Goal: Task Accomplishment & Management: Manage account settings

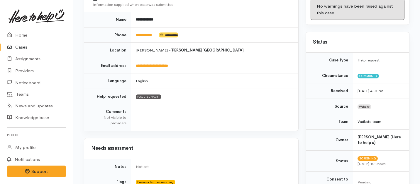
scroll to position [92, 0]
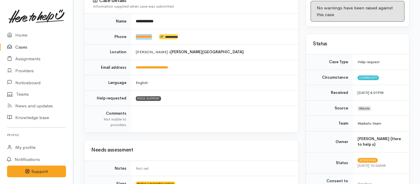
drag, startPoint x: 158, startPoint y: 30, endPoint x: 134, endPoint y: 29, distance: 23.5
click at [134, 29] on td "**********" at bounding box center [214, 37] width 167 height 16
copy td "**********"
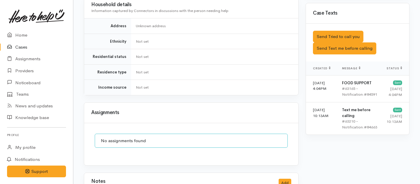
scroll to position [352, 0]
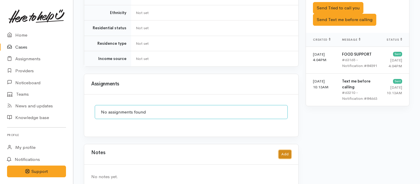
click at [284, 150] on button "Add" at bounding box center [285, 154] width 13 height 9
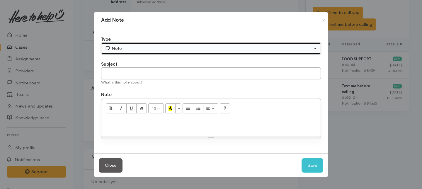
click at [193, 48] on div "Note" at bounding box center [208, 48] width 207 height 7
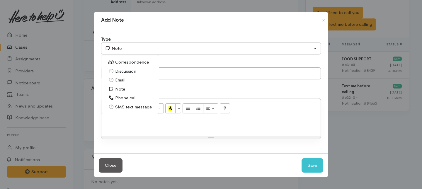
click at [125, 98] on span "Phone call" at bounding box center [125, 98] width 21 height 7
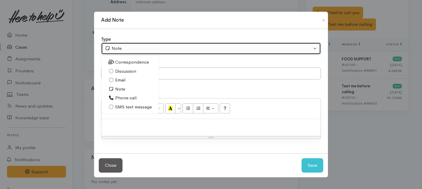
select select "3"
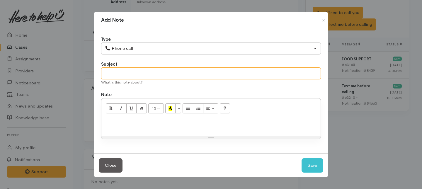
click at [113, 71] on input "text" at bounding box center [211, 73] width 220 height 12
type input "1st Attempt to contact"
click at [116, 135] on div at bounding box center [210, 127] width 219 height 17
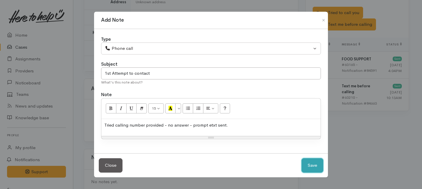
click at [315, 167] on button "Save" at bounding box center [313, 165] width 22 height 14
select select "1"
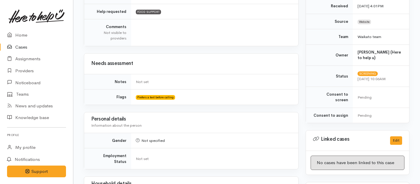
scroll to position [0, 0]
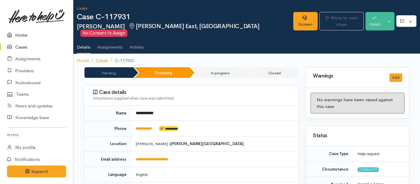
click at [23, 34] on link "Home" at bounding box center [36, 35] width 73 height 12
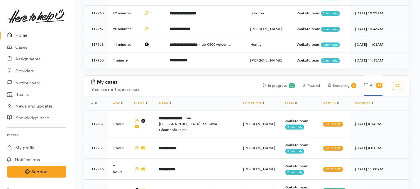
scroll to position [253, 0]
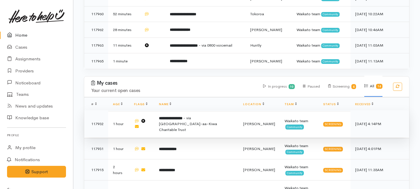
click at [187, 116] on span "- via [GEOGRAPHIC_DATA]-aa-Kiwa Charitable Trust" at bounding box center [188, 124] width 58 height 17
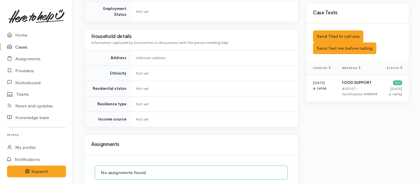
scroll to position [389, 0]
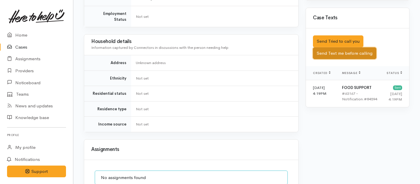
click at [331, 47] on button "Send Text me before calling" at bounding box center [344, 53] width 63 height 12
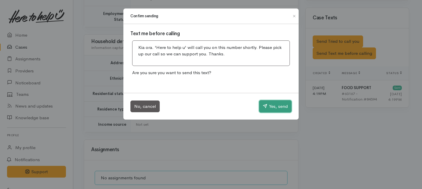
click at [276, 112] on button "Yes, send" at bounding box center [275, 106] width 33 height 12
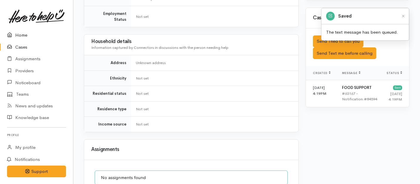
click at [21, 37] on link "Home" at bounding box center [36, 35] width 73 height 12
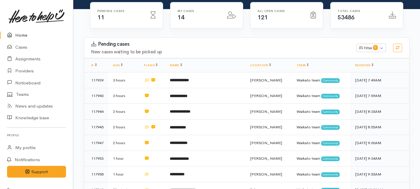
scroll to position [89, 0]
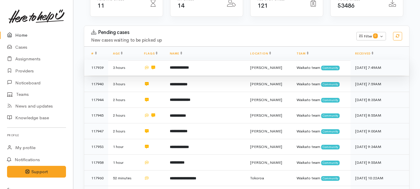
click at [176, 66] on b "**********" at bounding box center [179, 68] width 19 height 4
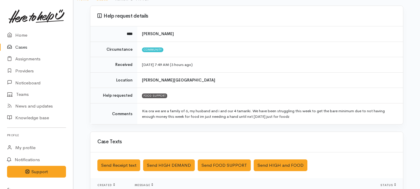
scroll to position [45, 0]
click at [23, 31] on link "Home" at bounding box center [36, 35] width 73 height 12
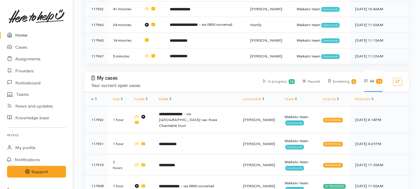
scroll to position [251, 0]
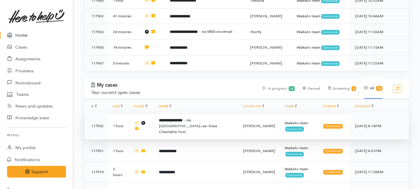
click at [170, 118] on b "**********" at bounding box center [170, 120] width 23 height 4
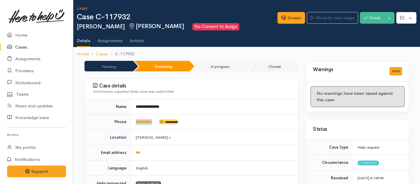
drag, startPoint x: 159, startPoint y: 124, endPoint x: 133, endPoint y: 121, distance: 26.9
click at [133, 121] on td "**********" at bounding box center [214, 123] width 167 height 16
copy td "**********"
click at [288, 16] on link "Screen" at bounding box center [291, 18] width 28 height 12
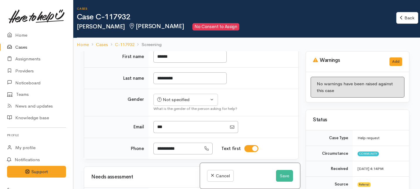
scroll to position [158, 0]
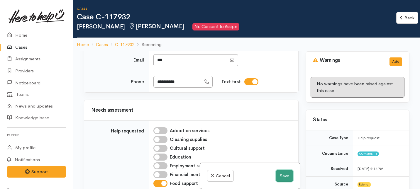
click at [286, 177] on button "Save" at bounding box center [284, 176] width 17 height 12
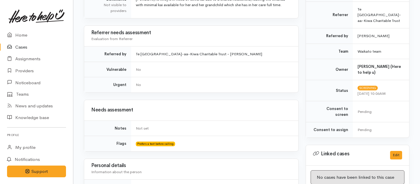
scroll to position [461, 0]
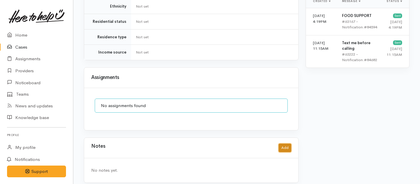
click at [283, 144] on button "Add" at bounding box center [285, 148] width 13 height 9
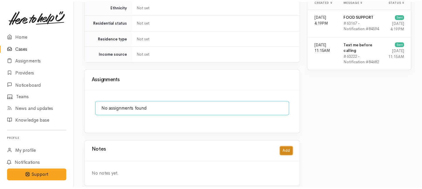
scroll to position [456, 0]
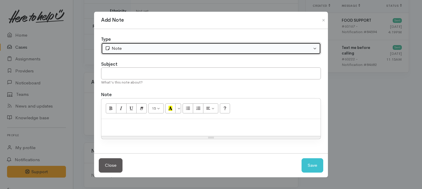
click at [136, 52] on div "Note" at bounding box center [208, 48] width 207 height 7
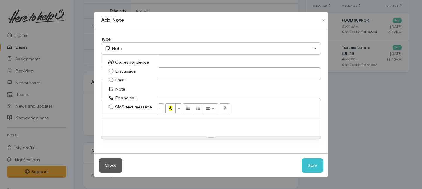
click at [121, 99] on span "Phone call" at bounding box center [125, 98] width 21 height 7
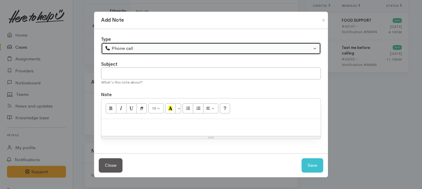
click at [121, 47] on div "Phone call" at bounding box center [208, 48] width 207 height 7
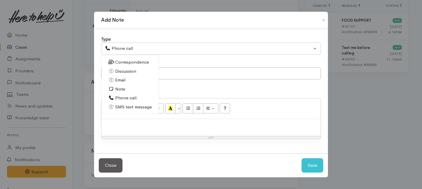
click at [119, 70] on span "Discussion" at bounding box center [125, 71] width 21 height 7
select select "4"
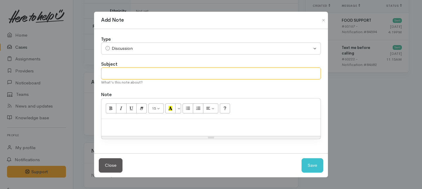
click at [119, 78] on input "text" at bounding box center [211, 73] width 220 height 12
type input "Decline letter needed."
click at [132, 122] on div at bounding box center [210, 127] width 219 height 17
click at [155, 125] on p "Discussed the importants of a decline" at bounding box center [210, 125] width 213 height 7
click at [184, 128] on div "Discussed the importance of a decline" at bounding box center [210, 127] width 219 height 17
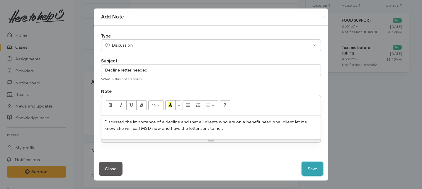
click at [318, 169] on button "Save" at bounding box center [313, 169] width 22 height 14
select select "1"
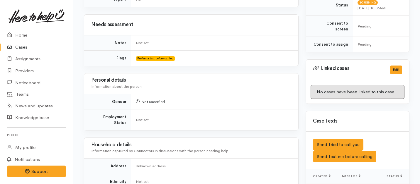
scroll to position [0, 0]
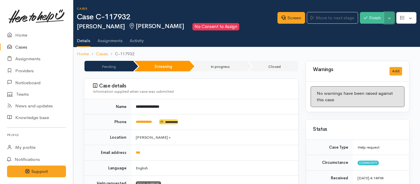
click at [389, 21] on button "Toggle Dropdown" at bounding box center [389, 18] width 10 height 12
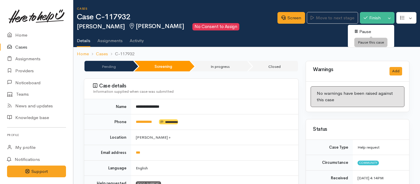
click at [373, 31] on link "Pause" at bounding box center [371, 31] width 46 height 9
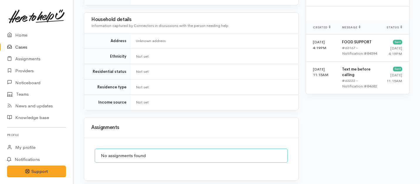
scroll to position [498, 0]
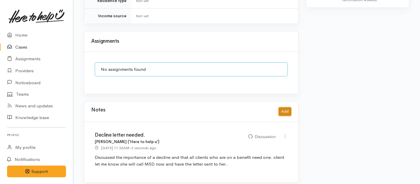
click at [289, 108] on button "Add" at bounding box center [285, 112] width 13 height 9
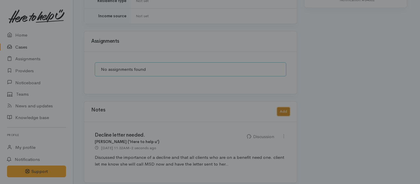
scroll to position [493, 0]
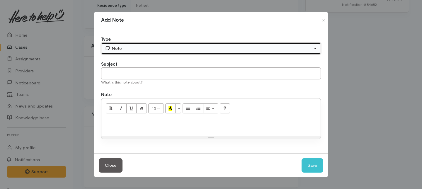
click at [190, 45] on button "Note" at bounding box center [211, 49] width 220 height 12
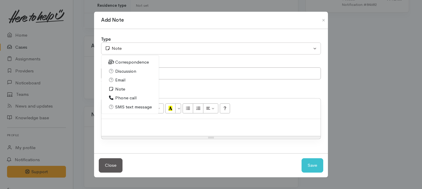
click at [122, 89] on span "Note" at bounding box center [120, 89] width 10 height 7
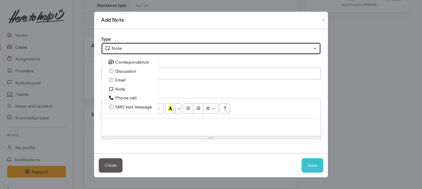
select select "1"
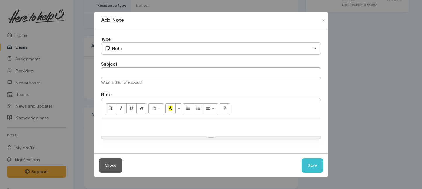
click at [129, 67] on div "Subject" at bounding box center [211, 64] width 220 height 7
click at [130, 77] on input "text" at bounding box center [211, 73] width 220 height 12
type input "2:30pm Follow up call."
click at [127, 124] on p at bounding box center [210, 125] width 213 height 7
click at [310, 173] on div "Close Save" at bounding box center [211, 165] width 234 height 24
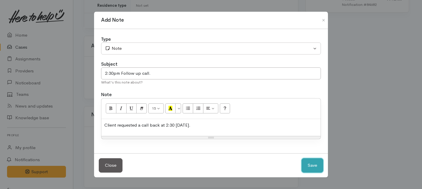
click at [308, 165] on button "Save" at bounding box center [313, 165] width 22 height 14
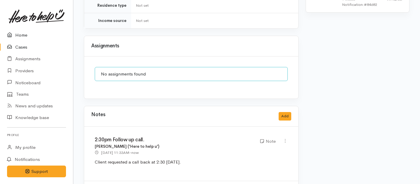
click at [24, 36] on link "Home" at bounding box center [36, 35] width 73 height 12
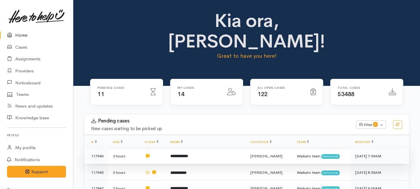
click at [164, 148] on td at bounding box center [153, 156] width 26 height 16
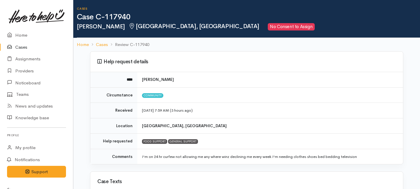
click at [160, 159] on td "I'm on 24 hr curfew not allowing me any where winz declining me every week I'm …" at bounding box center [270, 156] width 266 height 15
click at [170, 127] on b "[GEOGRAPHIC_DATA], [GEOGRAPHIC_DATA]" at bounding box center [184, 125] width 85 height 5
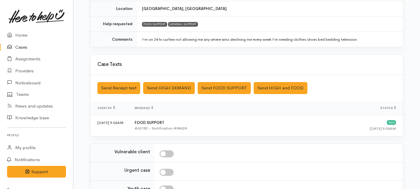
scroll to position [179, 0]
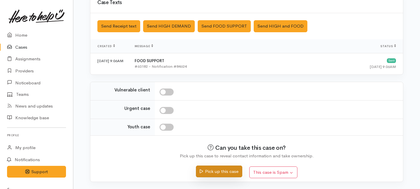
click at [206, 174] on button "Pick up this case" at bounding box center [219, 172] width 46 height 12
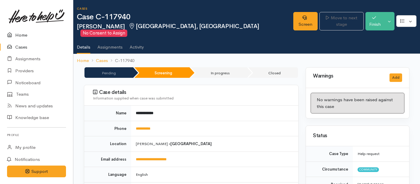
click at [22, 34] on link "Home" at bounding box center [36, 35] width 73 height 12
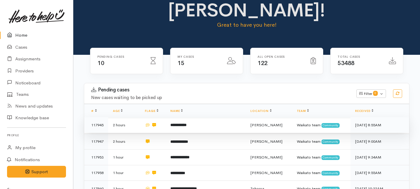
scroll to position [38, 0]
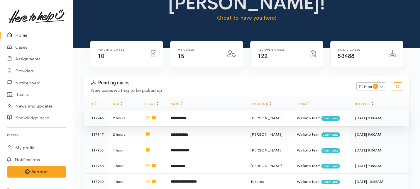
click at [186, 116] on b "**********" at bounding box center [178, 118] width 16 height 4
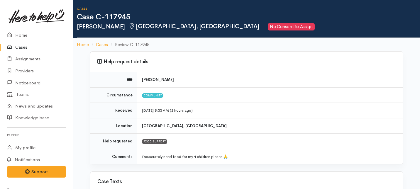
scroll to position [179, 0]
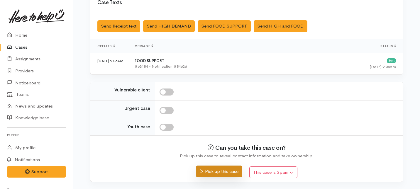
click at [213, 174] on button "Pick up this case" at bounding box center [219, 172] width 46 height 12
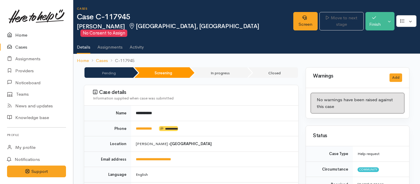
click at [22, 35] on link "Home" at bounding box center [36, 35] width 73 height 12
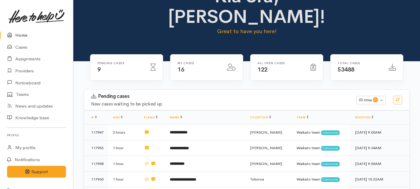
scroll to position [37, 0]
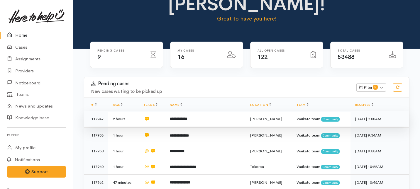
click at [176, 111] on td "**********" at bounding box center [205, 119] width 80 height 16
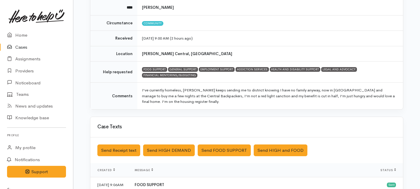
scroll to position [72, 0]
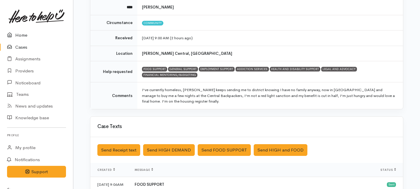
click at [22, 34] on link "Home" at bounding box center [36, 35] width 73 height 12
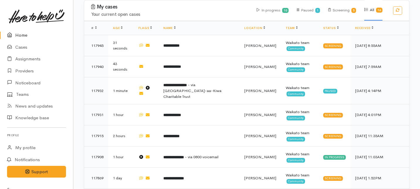
scroll to position [297, 0]
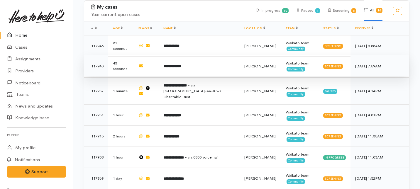
click at [222, 55] on td "**********" at bounding box center [199, 65] width 81 height 21
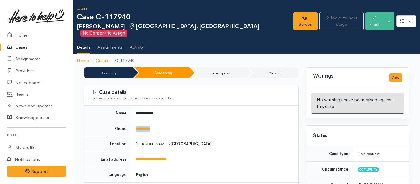
drag, startPoint x: 167, startPoint y: 122, endPoint x: 131, endPoint y: 119, distance: 35.6
click at [131, 121] on td "**********" at bounding box center [214, 129] width 167 height 16
copy link "**********"
click at [293, 19] on link "Screen" at bounding box center [305, 21] width 24 height 18
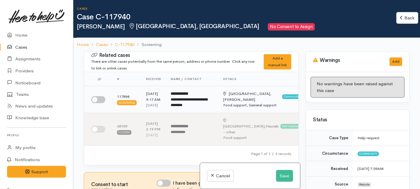
click at [101, 102] on input "checkbox" at bounding box center [98, 99] width 14 height 7
checkbox input "true"
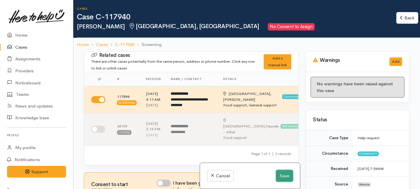
click at [286, 174] on button "Save" at bounding box center [284, 176] width 17 height 12
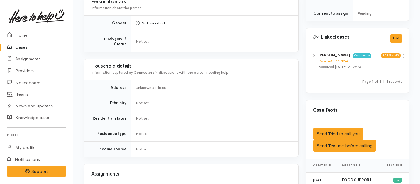
scroll to position [266, 0]
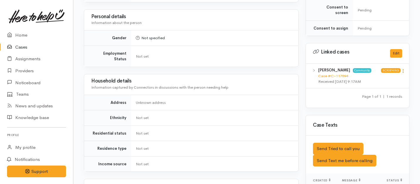
click at [403, 69] on icon at bounding box center [402, 71] width 5 height 5
click at [381, 78] on link "View case" at bounding box center [382, 82] width 46 height 9
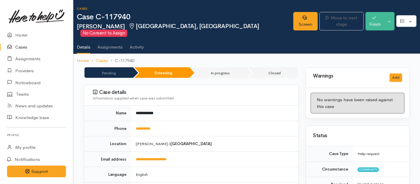
scroll to position [371, 0]
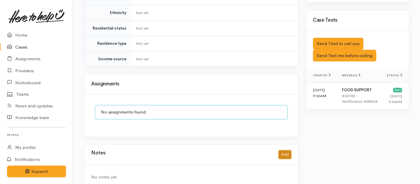
click at [286, 151] on button "Add" at bounding box center [285, 155] width 13 height 9
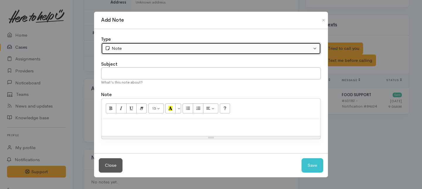
click at [228, 47] on div "Note" at bounding box center [208, 48] width 207 height 7
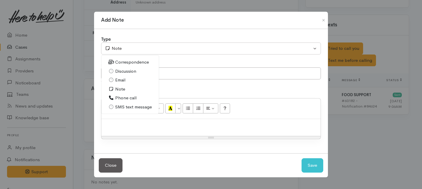
click at [130, 89] on link "Note" at bounding box center [129, 89] width 57 height 9
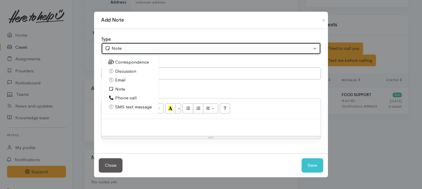
select select "1"
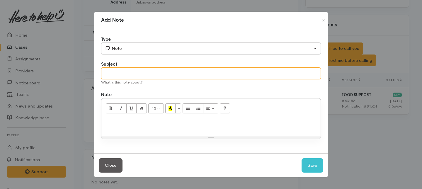
click at [135, 72] on input "text" at bounding box center [211, 73] width 220 height 12
type input "Duplicate case."
click at [131, 127] on p at bounding box center [210, 125] width 213 height 7
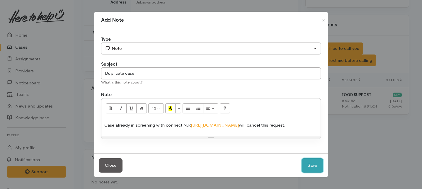
click at [308, 172] on button "Save" at bounding box center [313, 165] width 22 height 14
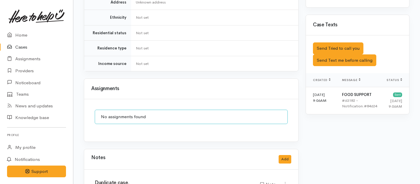
scroll to position [0, 0]
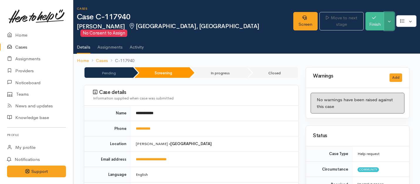
click at [388, 20] on button "Toggle Dropdown" at bounding box center [389, 21] width 10 height 18
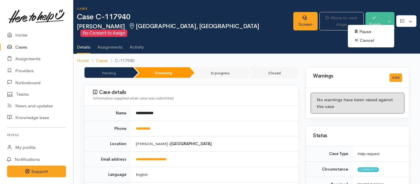
click at [369, 40] on link "Cancel" at bounding box center [371, 40] width 46 height 9
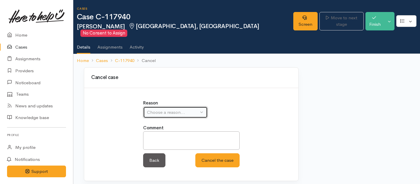
click at [162, 109] on div "Choose a reason..." at bounding box center [173, 112] width 52 height 7
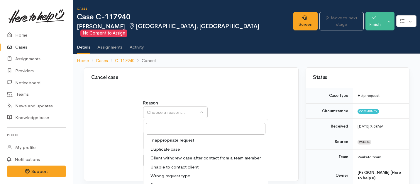
click at [157, 146] on span "Duplicate case" at bounding box center [164, 149] width 29 height 7
select select "2"
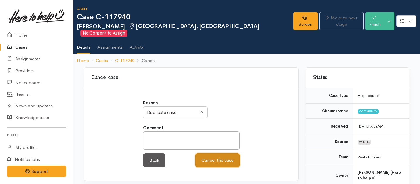
click at [203, 157] on button "Cancel the case" at bounding box center [217, 161] width 44 height 14
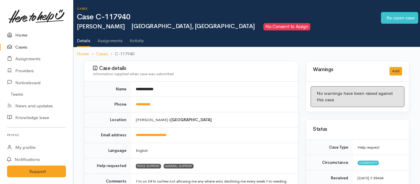
click at [16, 33] on link "Home" at bounding box center [36, 35] width 73 height 12
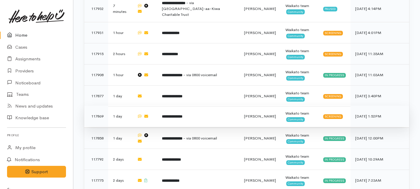
scroll to position [335, 0]
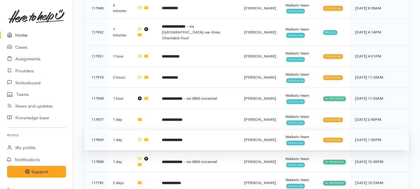
click at [179, 129] on td "**********" at bounding box center [198, 139] width 82 height 21
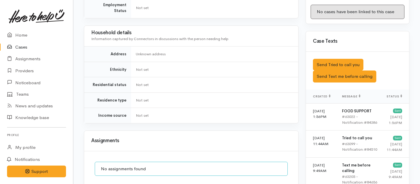
scroll to position [291, 0]
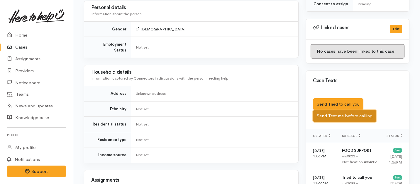
click at [338, 110] on button "Send Text me before calling" at bounding box center [344, 116] width 63 height 12
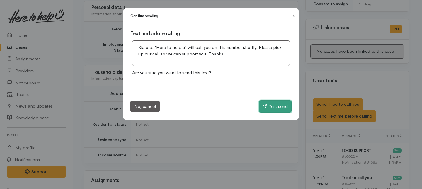
click at [269, 105] on button "Yes, send" at bounding box center [275, 106] width 33 height 12
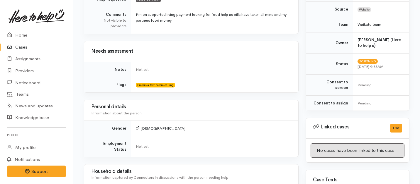
scroll to position [29, 0]
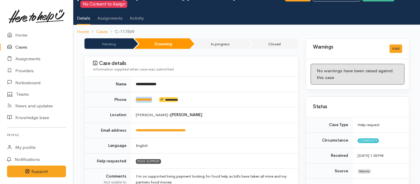
drag, startPoint x: 159, startPoint y: 93, endPoint x: 134, endPoint y: 92, distance: 24.6
click at [134, 92] on td "**********" at bounding box center [214, 100] width 167 height 16
copy td "**********"
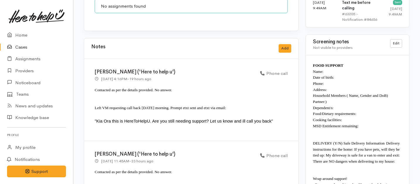
scroll to position [403, 0]
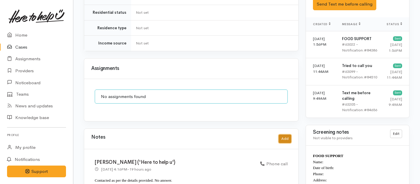
click at [284, 135] on button "Add" at bounding box center [285, 139] width 13 height 9
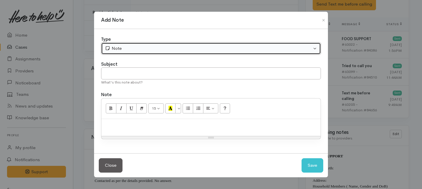
click at [146, 49] on div "Note" at bounding box center [208, 48] width 207 height 7
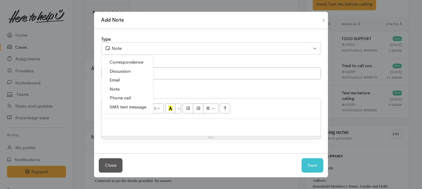
click at [123, 99] on span "Phone call" at bounding box center [120, 98] width 21 height 7
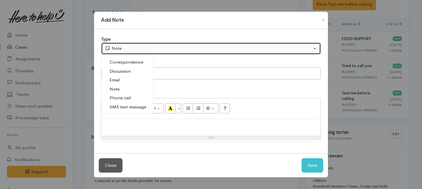
select select "3"
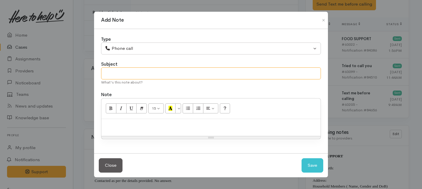
click at [121, 70] on input "text" at bounding box center [211, 73] width 220 height 12
type input "Final Attempt to contact"
click at [137, 131] on div at bounding box center [210, 127] width 219 height 17
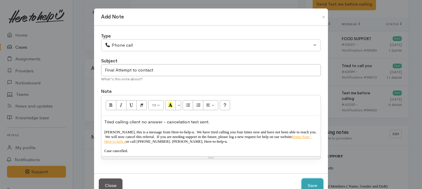
click at [316, 184] on button "Save" at bounding box center [313, 186] width 22 height 14
select select "1"
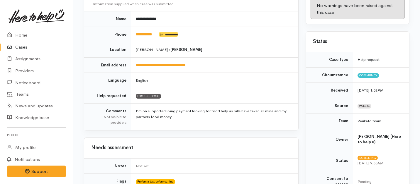
scroll to position [0, 0]
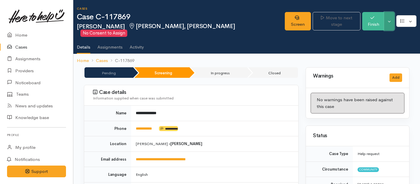
click at [391, 18] on button "Toggle Dropdown" at bounding box center [389, 21] width 10 height 18
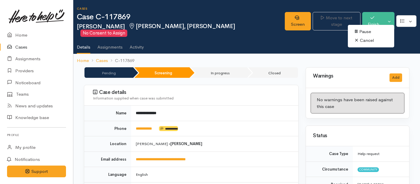
click at [364, 40] on link "Cancel" at bounding box center [371, 40] width 46 height 9
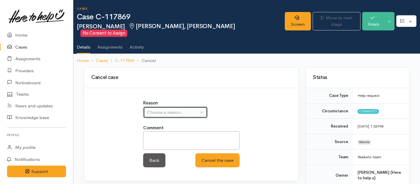
click at [199, 107] on button "Choose a reason..." at bounding box center [175, 113] width 65 height 12
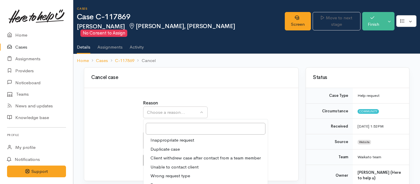
click at [162, 164] on span "Unable to contact client" at bounding box center [174, 167] width 48 height 7
select select "4"
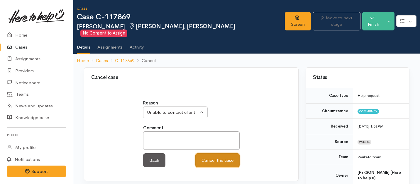
click at [207, 154] on button "Cancel the case" at bounding box center [217, 161] width 44 height 14
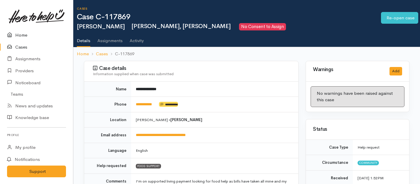
click at [18, 36] on link "Home" at bounding box center [36, 35] width 73 height 12
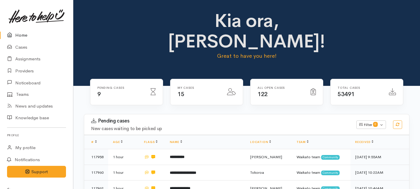
click at [22, 35] on link "Home" at bounding box center [36, 35] width 73 height 12
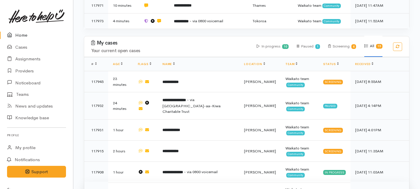
scroll to position [245, 0]
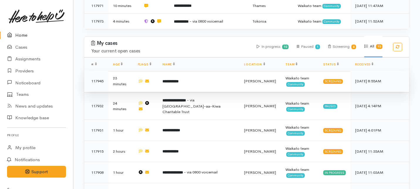
click at [203, 71] on td "**********" at bounding box center [199, 81] width 82 height 21
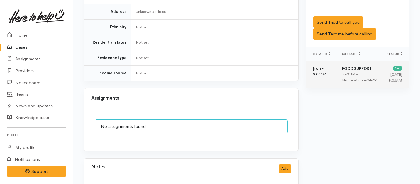
scroll to position [371, 0]
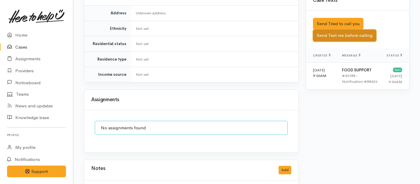
click at [344, 30] on button "Send Text me before calling" at bounding box center [344, 36] width 63 height 12
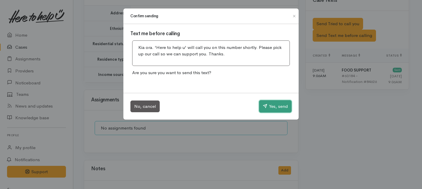
click at [276, 104] on button "Yes, send" at bounding box center [275, 106] width 33 height 12
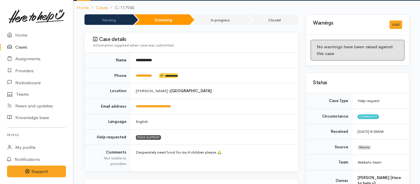
scroll to position [0, 0]
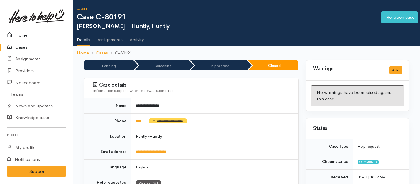
click at [21, 37] on link "Home" at bounding box center [36, 35] width 73 height 12
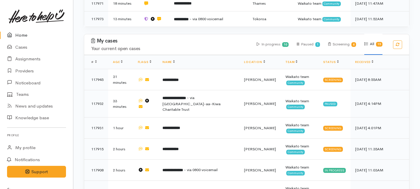
scroll to position [247, 0]
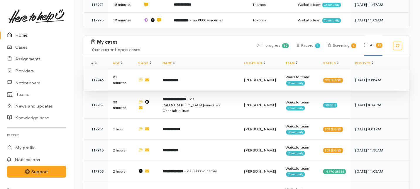
click at [173, 78] on b "**********" at bounding box center [170, 80] width 16 height 4
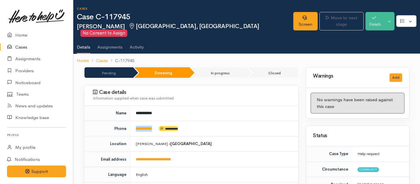
drag, startPoint x: 157, startPoint y: 123, endPoint x: 134, endPoint y: 123, distance: 23.7
click at [134, 123] on td "**********" at bounding box center [214, 129] width 167 height 16
copy link "**********"
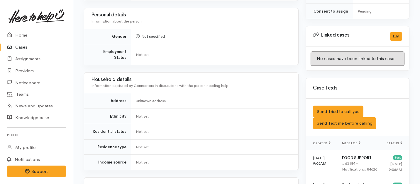
scroll to position [264, 0]
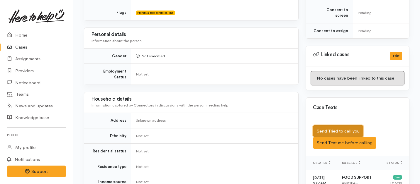
click at [330, 125] on button "Send Tried to call you" at bounding box center [338, 131] width 50 height 12
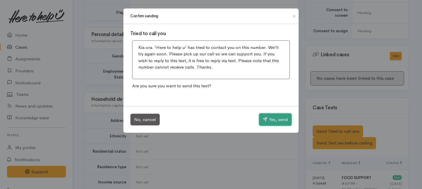
click at [275, 121] on button "Yes, send" at bounding box center [275, 119] width 33 height 12
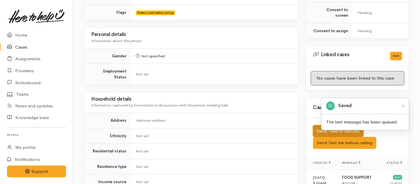
scroll to position [387, 0]
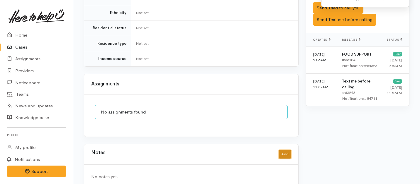
click at [282, 150] on button "Add" at bounding box center [285, 154] width 13 height 9
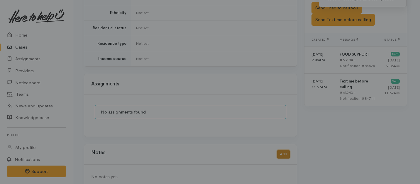
scroll to position [382, 0]
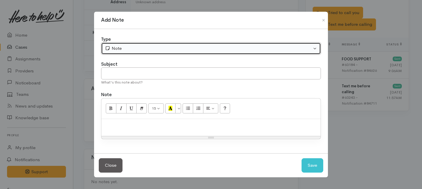
click at [230, 51] on div "Note" at bounding box center [208, 48] width 207 height 7
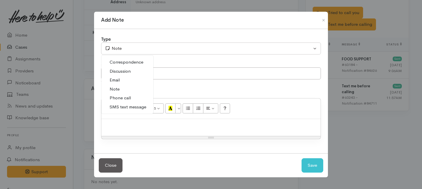
click at [123, 99] on span "Phone call" at bounding box center [120, 98] width 21 height 7
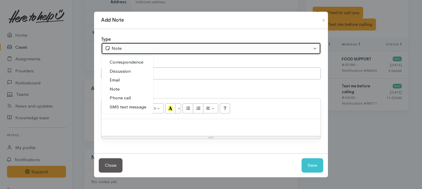
select select "3"
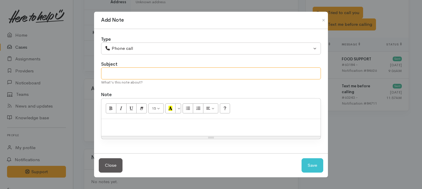
click at [121, 77] on input "text" at bounding box center [211, 73] width 220 height 12
type input "1st Attempt to contact"
click at [132, 123] on p at bounding box center [210, 125] width 213 height 7
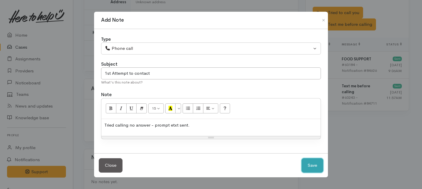
click at [307, 166] on button "Save" at bounding box center [313, 165] width 22 height 14
select select "1"
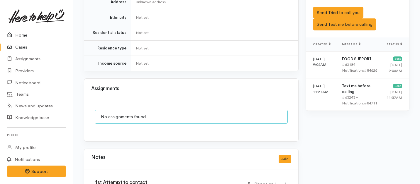
click at [22, 36] on link "Home" at bounding box center [36, 35] width 73 height 12
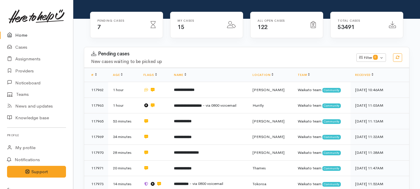
scroll to position [92, 0]
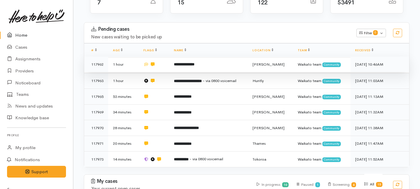
click at [177, 62] on b "**********" at bounding box center [184, 64] width 21 height 4
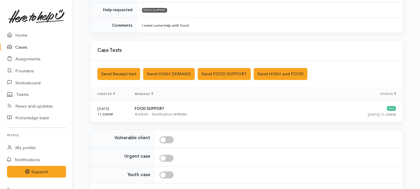
scroll to position [179, 0]
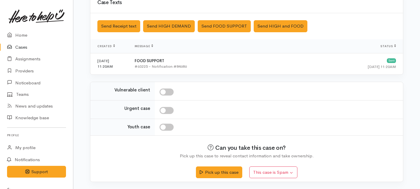
click at [209, 165] on div "Pick up this case This case is Spam Yes, cancel this case as spam" at bounding box center [246, 169] width 298 height 21
click at [209, 174] on button "Pick up this case" at bounding box center [219, 172] width 46 height 12
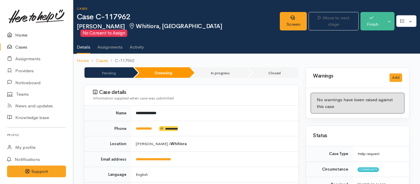
click at [27, 35] on link "Home" at bounding box center [36, 35] width 73 height 12
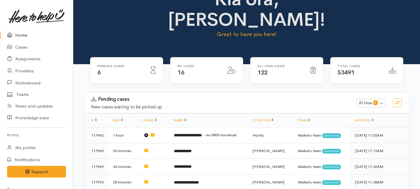
scroll to position [24, 0]
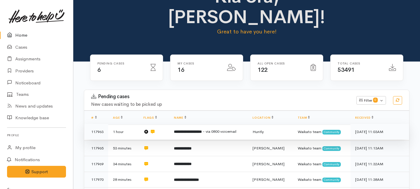
click at [192, 130] on b "**********" at bounding box center [188, 132] width 28 height 4
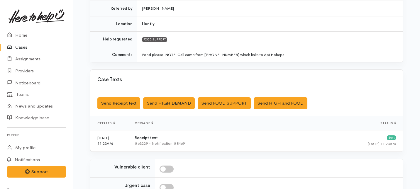
scroll to position [210, 0]
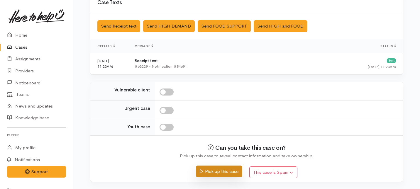
click at [213, 172] on button "Pick up this case" at bounding box center [219, 172] width 46 height 12
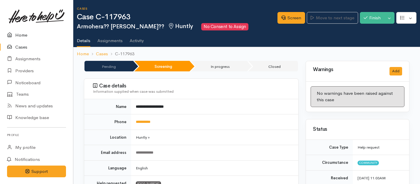
click at [18, 33] on link "Home" at bounding box center [36, 35] width 73 height 12
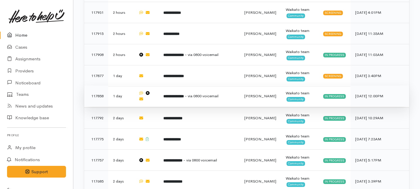
scroll to position [358, 0]
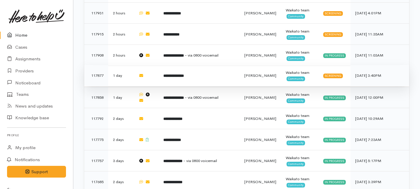
click at [239, 65] on td "**********" at bounding box center [199, 75] width 81 height 21
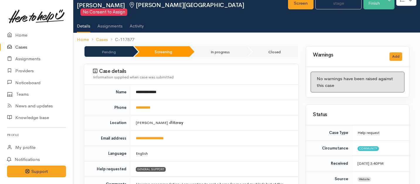
scroll to position [9, 0]
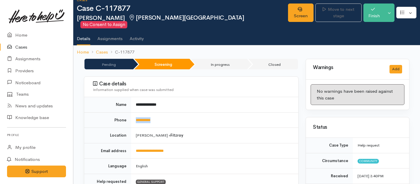
drag, startPoint x: 167, startPoint y: 116, endPoint x: 130, endPoint y: 112, distance: 37.7
click at [129, 113] on tr "**********" at bounding box center [191, 121] width 214 height 16
copy tr "**********"
click at [24, 38] on link "Home" at bounding box center [36, 35] width 73 height 12
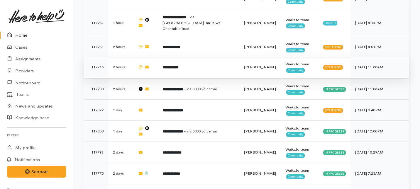
scroll to position [324, 0]
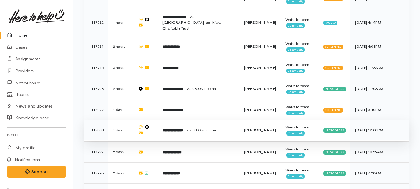
click at [173, 128] on b "**********" at bounding box center [172, 130] width 21 height 4
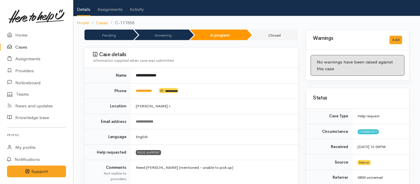
scroll to position [28, 0]
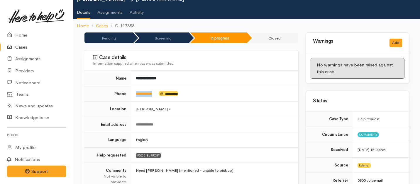
drag, startPoint x: 161, startPoint y: 92, endPoint x: 129, endPoint y: 91, distance: 32.0
click at [129, 91] on tr "**********" at bounding box center [191, 94] width 214 height 16
copy tr "**********"
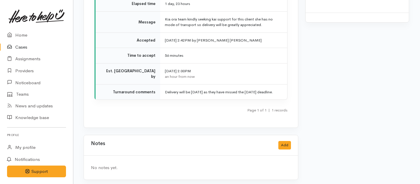
scroll to position [817, 0]
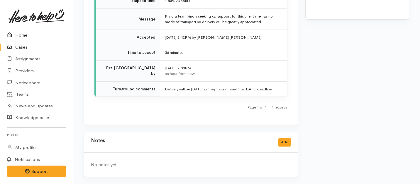
click at [21, 35] on link "Home" at bounding box center [36, 35] width 73 height 12
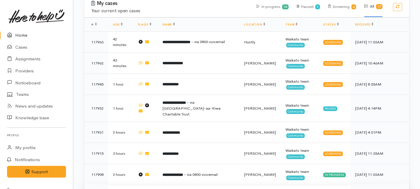
scroll to position [235, 0]
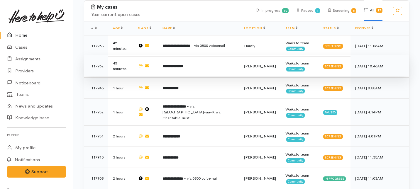
click at [190, 55] on td "**********" at bounding box center [199, 65] width 82 height 21
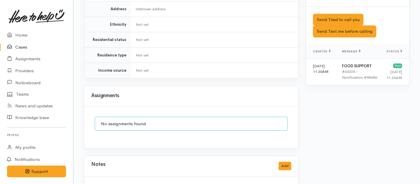
scroll to position [361, 0]
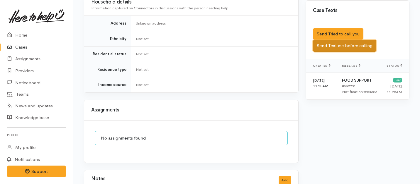
click at [326, 40] on button "Send Text me before calling" at bounding box center [344, 46] width 63 height 12
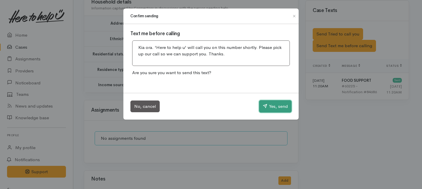
click at [276, 106] on button "Yes, send" at bounding box center [275, 106] width 33 height 12
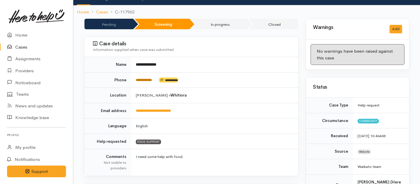
scroll to position [44, 0]
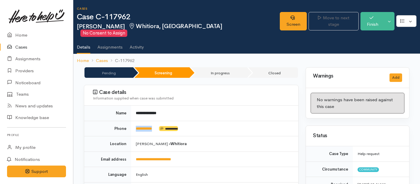
drag, startPoint x: 160, startPoint y: 122, endPoint x: 133, endPoint y: 122, distance: 27.6
click at [133, 122] on td "**********" at bounding box center [214, 129] width 167 height 16
copy td "**********"
click at [284, 18] on link "Screen" at bounding box center [293, 21] width 27 height 18
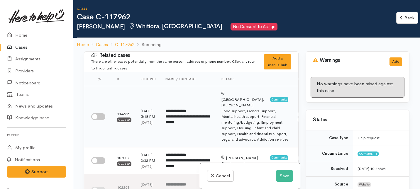
click at [98, 116] on input "checkbox" at bounding box center [98, 116] width 14 height 7
checkbox input "true"
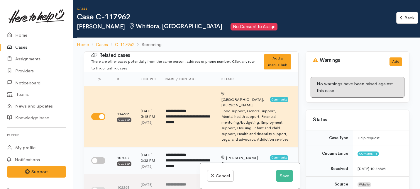
click at [102, 162] on input "checkbox" at bounding box center [98, 160] width 14 height 7
checkbox input "true"
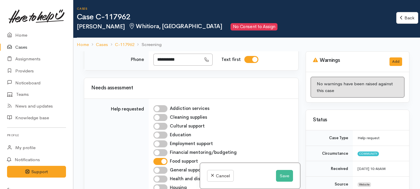
scroll to position [334, 0]
click at [280, 174] on button "Save" at bounding box center [284, 176] width 17 height 12
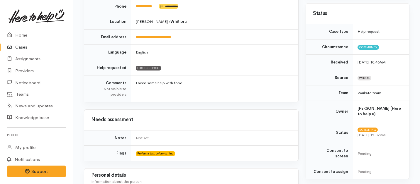
scroll to position [338, 0]
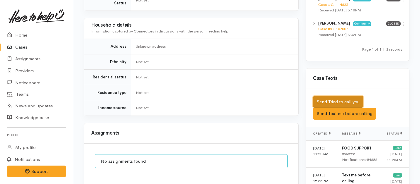
click at [330, 96] on button "Send Tried to call you" at bounding box center [338, 102] width 50 height 12
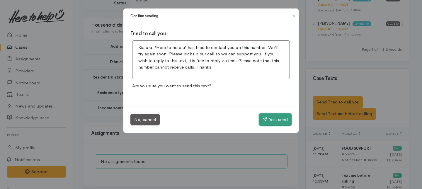
click at [280, 121] on button "Yes, send" at bounding box center [275, 119] width 33 height 12
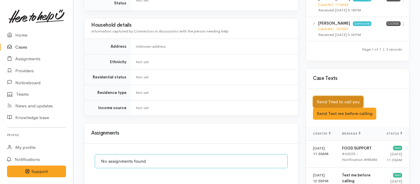
scroll to position [387, 0]
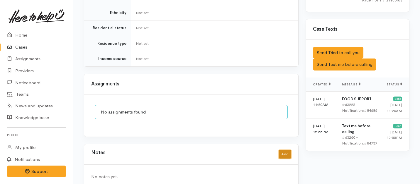
click at [289, 150] on button "Add" at bounding box center [285, 154] width 13 height 9
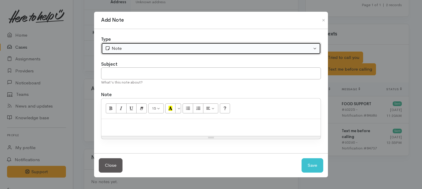
click at [201, 48] on div "Note" at bounding box center [208, 48] width 207 height 7
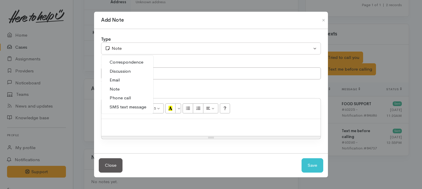
click at [125, 96] on span "Phone call" at bounding box center [120, 98] width 21 height 7
select select "3"
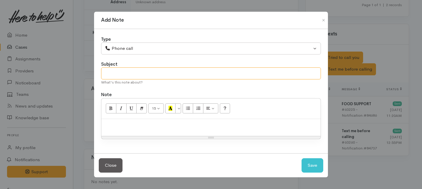
click at [128, 76] on input "text" at bounding box center [211, 73] width 220 height 12
type input "1st Attempt to contact"
click at [126, 122] on p at bounding box center [210, 125] width 213 height 7
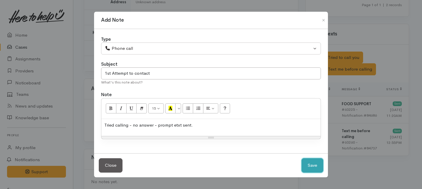
click at [316, 167] on button "Save" at bounding box center [313, 165] width 22 height 14
select select "1"
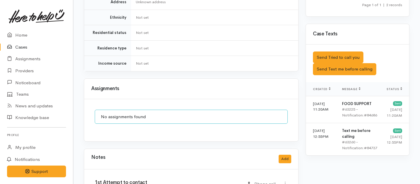
scroll to position [417, 0]
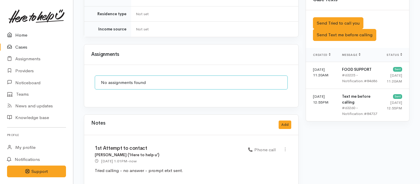
click at [22, 34] on link "Home" at bounding box center [36, 35] width 73 height 12
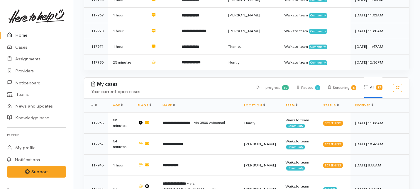
scroll to position [161, 0]
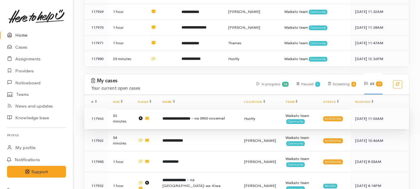
click at [187, 108] on td "**********" at bounding box center [199, 118] width 82 height 21
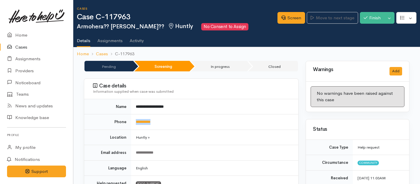
drag, startPoint x: 164, startPoint y: 121, endPoint x: 128, endPoint y: 121, distance: 36.6
click at [128, 121] on tr "**********" at bounding box center [191, 123] width 214 height 16
copy tr "**********"
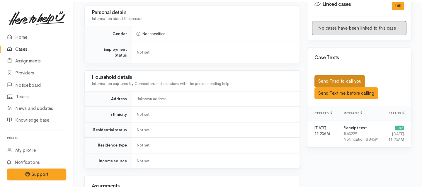
scroll to position [338, 0]
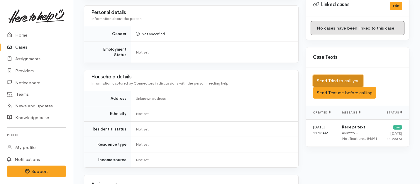
click at [331, 75] on button "Send Tried to call you" at bounding box center [338, 81] width 50 height 12
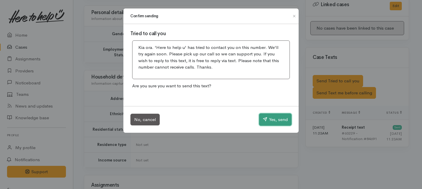
click at [280, 122] on button "Yes, send" at bounding box center [275, 119] width 33 height 12
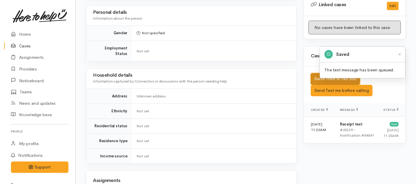
scroll to position [446, 0]
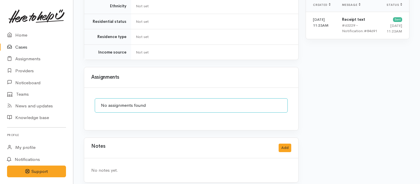
click at [283, 147] on div "Notes Add" at bounding box center [191, 148] width 200 height 12
click at [286, 144] on button "Add" at bounding box center [285, 148] width 13 height 9
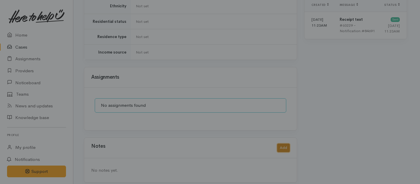
scroll to position [441, 0]
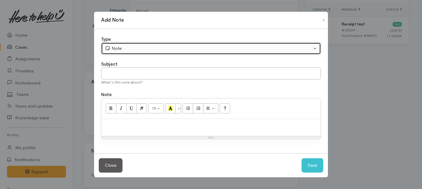
click at [172, 50] on div "Note" at bounding box center [208, 48] width 207 height 7
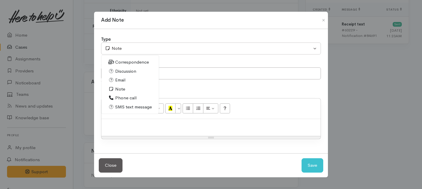
click at [121, 99] on span "Phone call" at bounding box center [125, 98] width 21 height 7
select select "3"
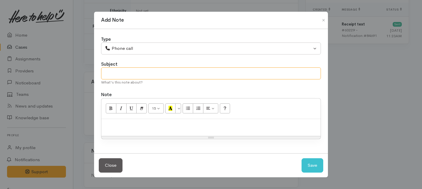
click at [122, 78] on input "text" at bounding box center [211, 73] width 220 height 12
type input "1st Attempt to contact"
click at [122, 124] on p at bounding box center [210, 125] width 213 height 7
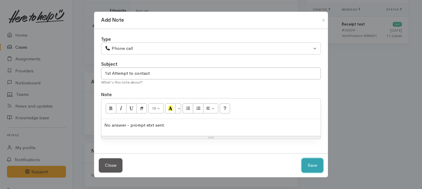
click at [306, 165] on button "Save" at bounding box center [313, 165] width 22 height 14
select select "1"
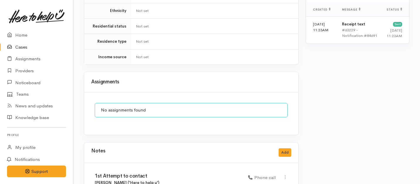
scroll to position [476, 0]
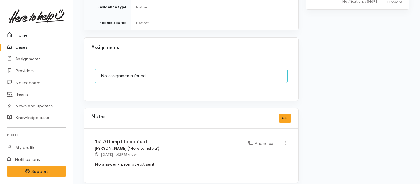
click at [21, 36] on link "Home" at bounding box center [36, 35] width 73 height 12
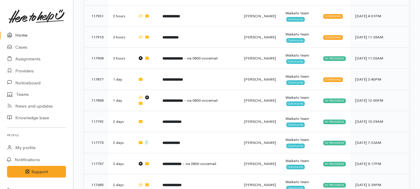
scroll to position [319, 0]
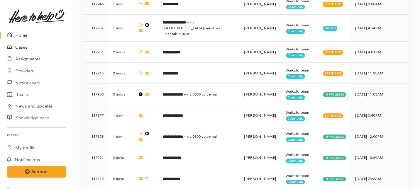
click at [22, 47] on link "Cases" at bounding box center [36, 47] width 73 height 12
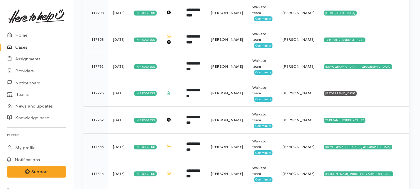
scroll to position [122, 0]
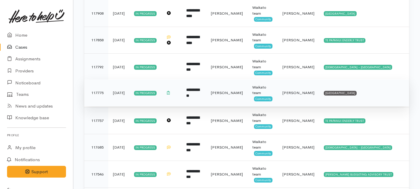
click at [236, 99] on td "[PERSON_NAME]" at bounding box center [226, 92] width 41 height 27
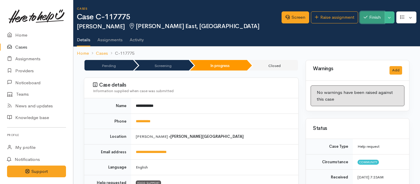
click at [375, 17] on button "Finish" at bounding box center [372, 17] width 25 height 12
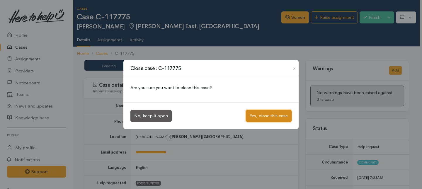
click at [262, 114] on button "Yes, close this case" at bounding box center [269, 116] width 46 height 12
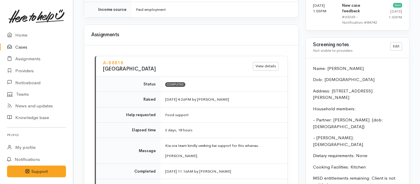
scroll to position [578, 0]
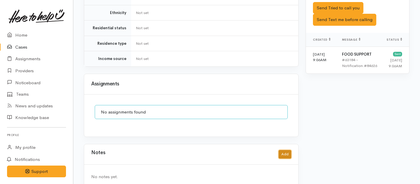
click at [281, 150] on button "Add" at bounding box center [285, 154] width 13 height 9
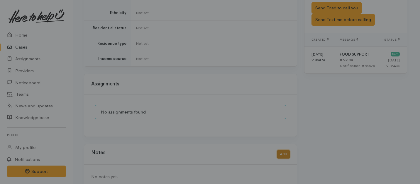
scroll to position [382, 0]
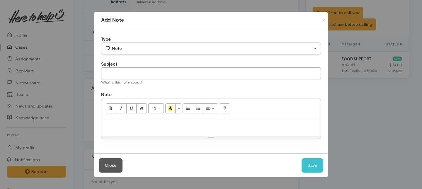
click at [16, 5] on div "Add Note Type Correspondence Discussion Email Note Phone call SMS text message …" at bounding box center [211, 94] width 422 height 189
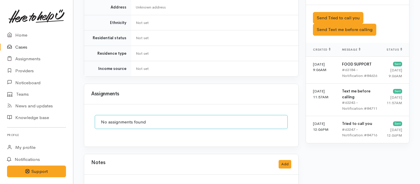
scroll to position [417, 0]
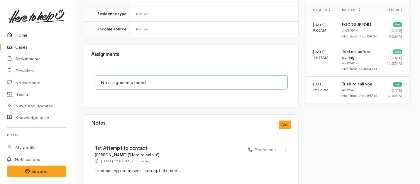
click at [23, 34] on link "Home" at bounding box center [36, 35] width 73 height 12
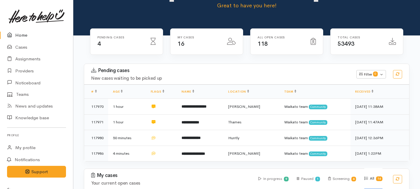
scroll to position [51, 0]
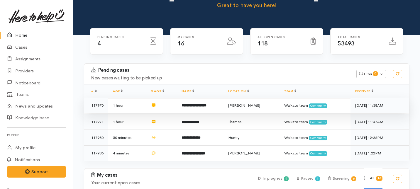
click at [169, 98] on td at bounding box center [161, 106] width 31 height 16
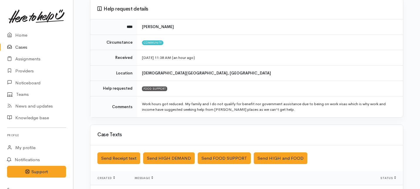
scroll to position [55, 0]
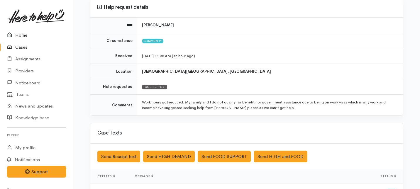
click at [20, 34] on link "Home" at bounding box center [36, 35] width 73 height 12
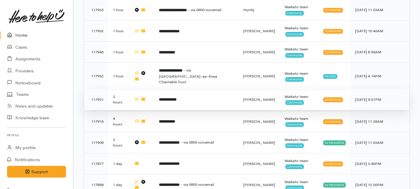
scroll to position [260, 0]
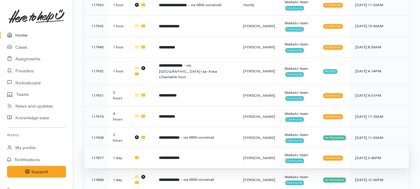
click at [204, 147] on td "**********" at bounding box center [196, 157] width 84 height 21
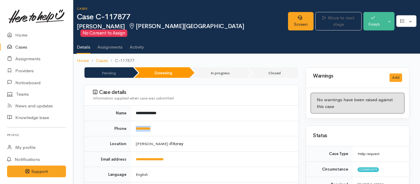
drag, startPoint x: 164, startPoint y: 120, endPoint x: 132, endPoint y: 120, distance: 32.0
click at [132, 121] on td "**********" at bounding box center [214, 129] width 167 height 16
copy link "**********"
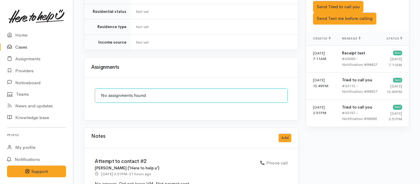
scroll to position [382, 0]
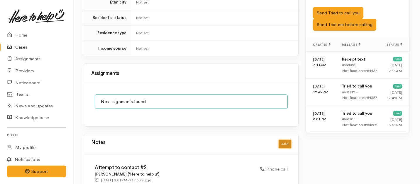
click at [285, 140] on button "Add" at bounding box center [285, 144] width 13 height 9
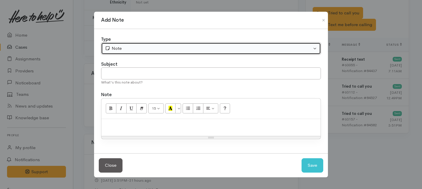
click at [176, 50] on div "Note" at bounding box center [208, 48] width 207 height 7
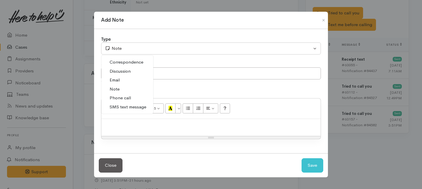
click at [129, 99] on span "Phone call" at bounding box center [120, 98] width 21 height 7
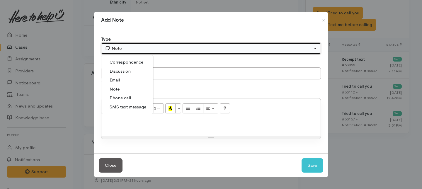
select select "3"
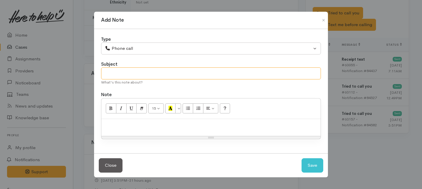
click at [122, 75] on input "text" at bounding box center [211, 73] width 220 height 12
type input "3RD Attempt to contact"
click at [178, 135] on div at bounding box center [210, 127] width 219 height 17
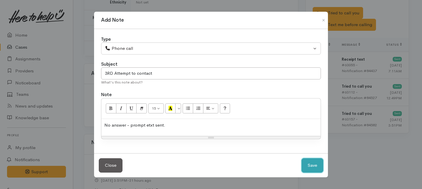
click at [314, 162] on button "Save" at bounding box center [313, 165] width 22 height 14
select select "1"
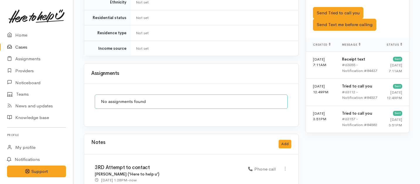
scroll to position [510, 0]
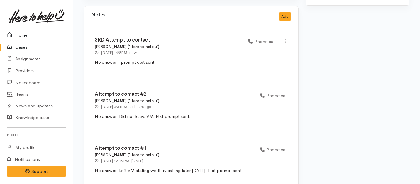
click at [19, 36] on link "Home" at bounding box center [36, 35] width 73 height 12
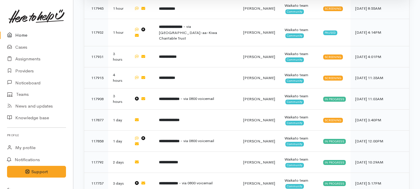
scroll to position [299, 0]
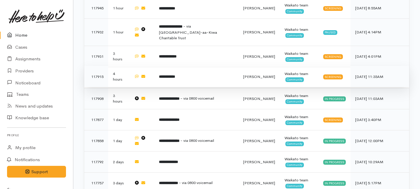
click at [188, 66] on td "**********" at bounding box center [196, 76] width 84 height 21
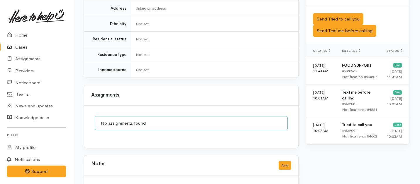
scroll to position [366, 0]
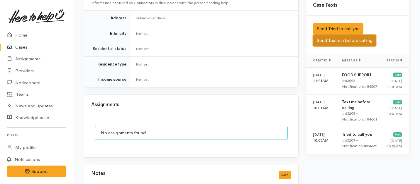
click at [326, 35] on button "Send Text me before calling" at bounding box center [344, 41] width 63 height 12
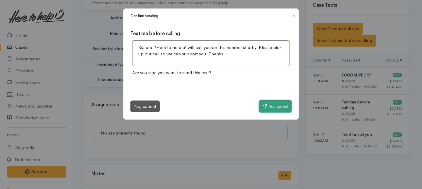
click at [274, 107] on button "Yes, send" at bounding box center [275, 106] width 33 height 12
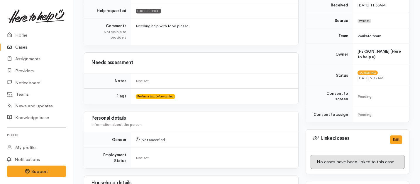
scroll to position [0, 0]
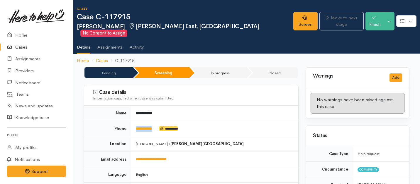
drag, startPoint x: 159, startPoint y: 121, endPoint x: 131, endPoint y: 123, distance: 27.9
click at [131, 123] on td "**********" at bounding box center [214, 129] width 167 height 16
copy td "**********"
click at [293, 17] on link "Screen" at bounding box center [305, 21] width 24 height 18
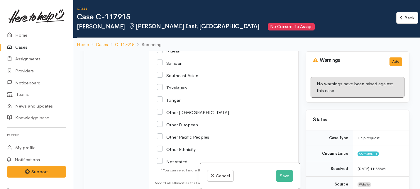
scroll to position [1008, 0]
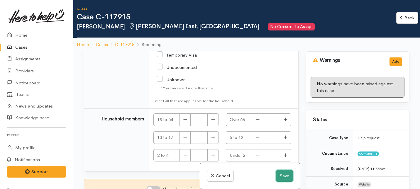
click at [286, 174] on button "Save" at bounding box center [284, 176] width 17 height 12
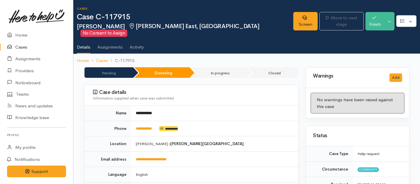
scroll to position [417, 0]
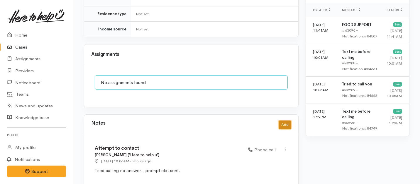
click at [285, 121] on button "Add" at bounding box center [285, 125] width 13 height 9
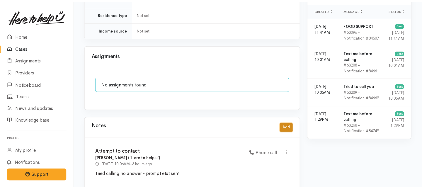
scroll to position [412, 0]
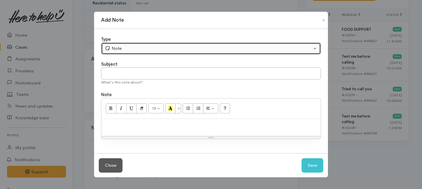
click at [190, 49] on div "Note" at bounding box center [208, 48] width 207 height 7
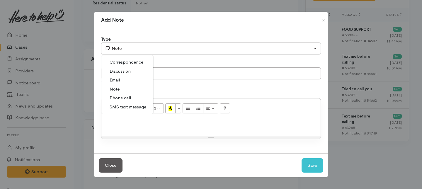
click at [117, 97] on span "Phone call" at bounding box center [120, 98] width 21 height 7
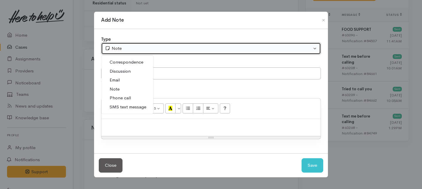
select select "3"
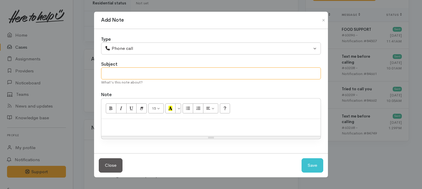
click at [129, 73] on input "text" at bounding box center [211, 73] width 220 height 12
type input "Decline letter needed."
click at [130, 128] on p at bounding box center [210, 125] width 213 height 7
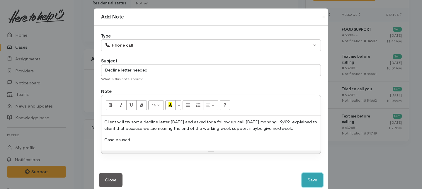
click at [307, 177] on button "Save" at bounding box center [313, 180] width 22 height 14
select select "1"
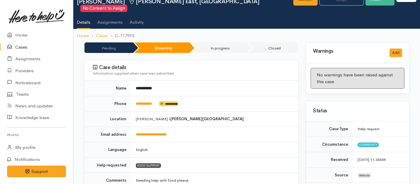
scroll to position [0, 0]
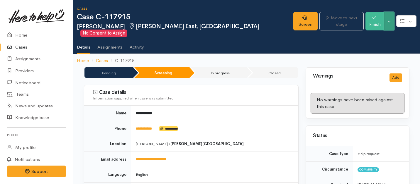
click at [387, 18] on button "Toggle Dropdown" at bounding box center [389, 21] width 10 height 18
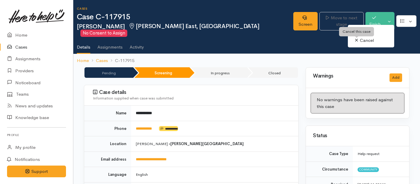
click at [358, 39] on link "Cancel" at bounding box center [371, 40] width 46 height 9
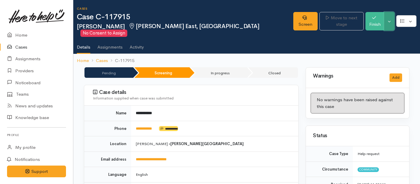
click at [389, 16] on button "Toggle Dropdown" at bounding box center [389, 21] width 10 height 18
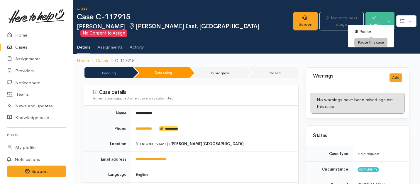
click at [358, 30] on link "Pause" at bounding box center [371, 31] width 46 height 9
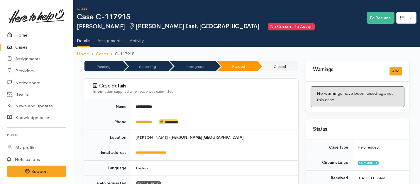
click at [21, 35] on link "Home" at bounding box center [36, 35] width 73 height 12
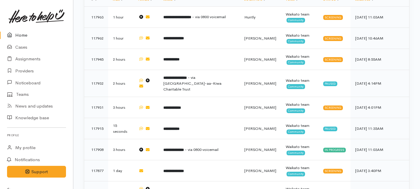
scroll to position [250, 0]
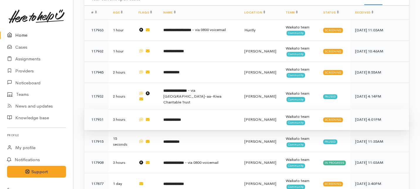
click at [172, 109] on td "**********" at bounding box center [199, 119] width 81 height 21
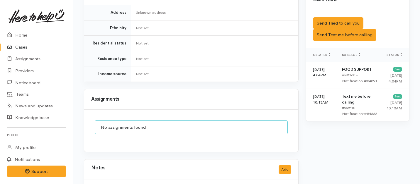
scroll to position [254, 0]
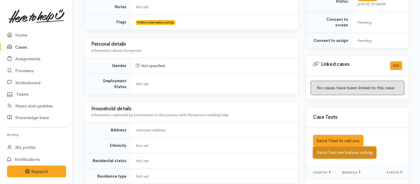
click at [341, 147] on button "Send Text me before calling" at bounding box center [344, 153] width 63 height 12
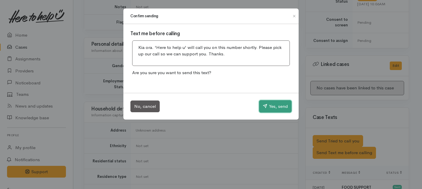
click at [283, 108] on button "Yes, send" at bounding box center [275, 106] width 33 height 12
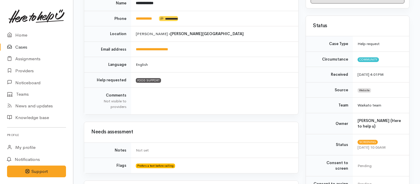
scroll to position [99, 0]
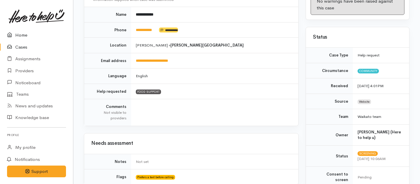
click at [21, 34] on link "Home" at bounding box center [36, 35] width 73 height 12
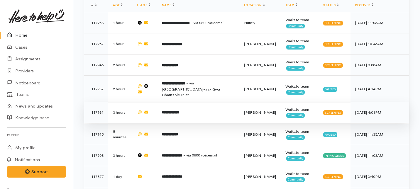
scroll to position [242, 0]
click at [207, 101] on td "**********" at bounding box center [198, 111] width 82 height 21
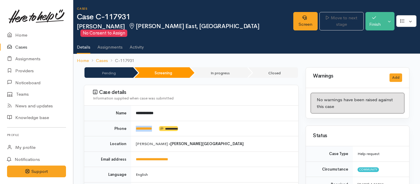
drag, startPoint x: 160, startPoint y: 121, endPoint x: 134, endPoint y: 120, distance: 26.4
click at [134, 121] on td "**********" at bounding box center [214, 129] width 167 height 16
copy td "**********"
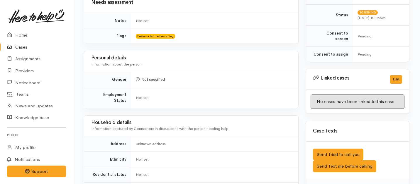
scroll to position [417, 0]
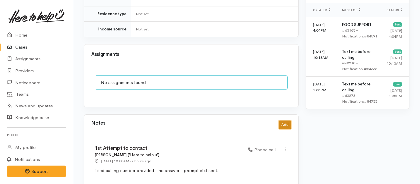
click at [282, 121] on button "Add" at bounding box center [285, 125] width 13 height 9
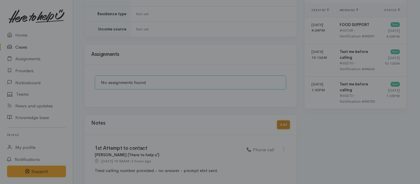
scroll to position [412, 0]
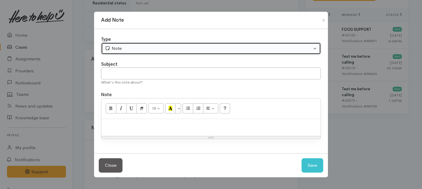
click at [154, 45] on div "Note" at bounding box center [208, 48] width 207 height 7
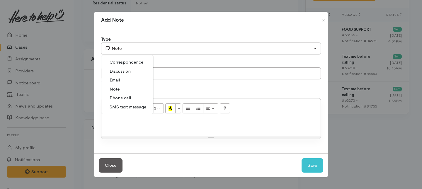
click at [118, 98] on span "Phone call" at bounding box center [120, 98] width 21 height 7
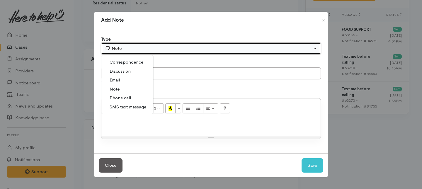
select select "3"
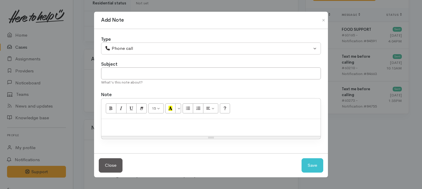
click at [117, 65] on label "Subject" at bounding box center [109, 64] width 16 height 7
click at [114, 74] on input "text" at bounding box center [211, 73] width 220 height 12
type input "2nd Attempt to contact"
click at [119, 128] on p at bounding box center [210, 125] width 213 height 7
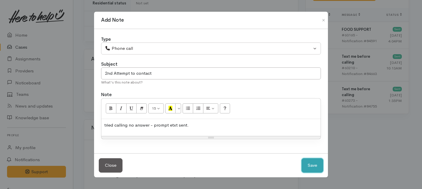
click at [313, 164] on button "Save" at bounding box center [313, 165] width 22 height 14
select select "1"
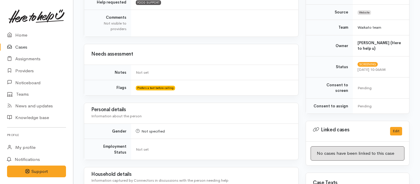
scroll to position [106, 0]
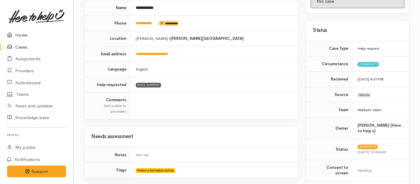
click at [23, 37] on link "Home" at bounding box center [36, 35] width 73 height 12
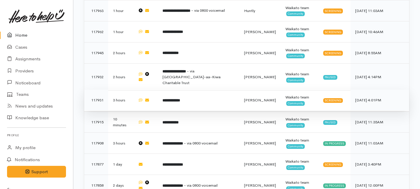
scroll to position [251, 0]
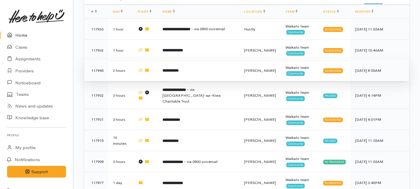
click at [187, 60] on td "**********" at bounding box center [199, 70] width 82 height 21
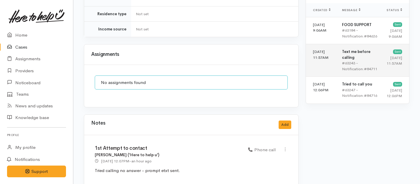
scroll to position [325, 0]
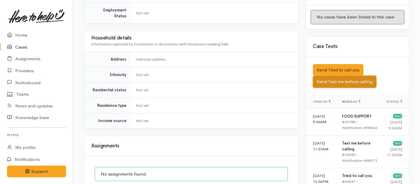
click at [330, 76] on button "Send Text me before calling" at bounding box center [344, 82] width 63 height 12
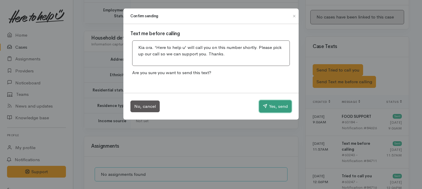
click at [268, 103] on button "Yes, send" at bounding box center [275, 106] width 33 height 12
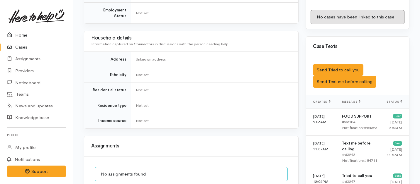
click at [20, 35] on link "Home" at bounding box center [36, 35] width 73 height 12
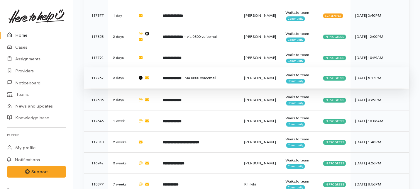
scroll to position [415, 0]
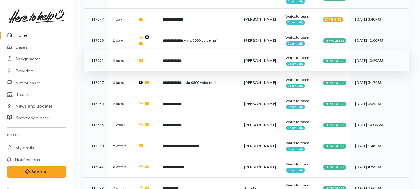
click at [101, 50] on td "117792" at bounding box center [96, 60] width 24 height 21
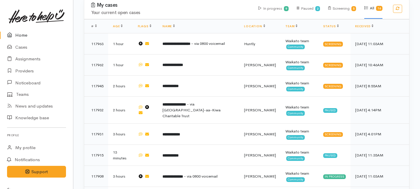
scroll to position [236, 0]
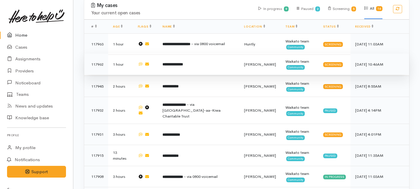
click at [104, 54] on td "117962" at bounding box center [96, 64] width 24 height 21
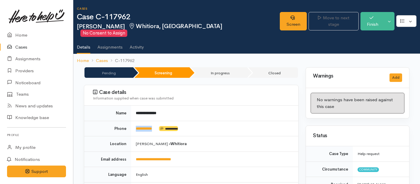
drag, startPoint x: 159, startPoint y: 120, endPoint x: 135, endPoint y: 119, distance: 24.6
click at [135, 121] on td "**********" at bounding box center [214, 129] width 167 height 16
copy td "**********"
click at [290, 18] on icon at bounding box center [292, 18] width 4 height 4
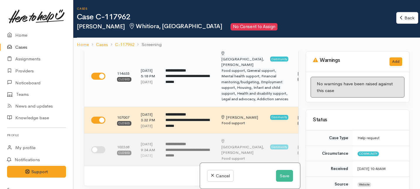
scroll to position [41, 0]
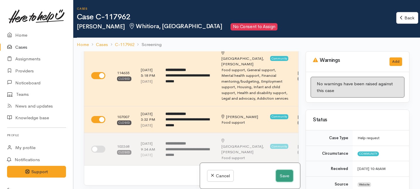
click at [280, 176] on button "Save" at bounding box center [284, 176] width 17 height 12
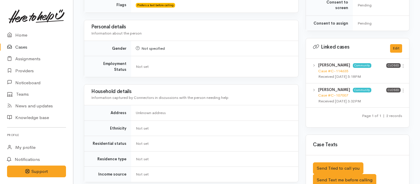
scroll to position [269, 0]
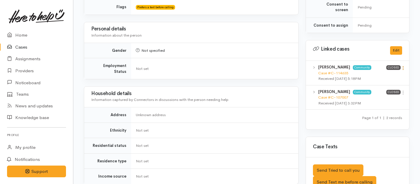
click at [403, 66] on icon at bounding box center [402, 68] width 5 height 5
click at [381, 75] on link "View case" at bounding box center [382, 79] width 46 height 9
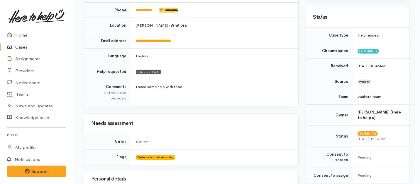
scroll to position [0, 0]
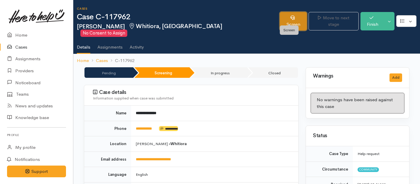
click at [292, 18] on link "Screen" at bounding box center [293, 21] width 27 height 18
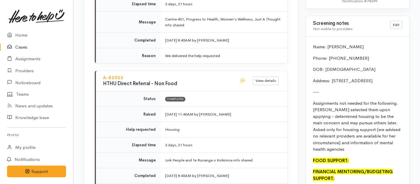
scroll to position [583, 0]
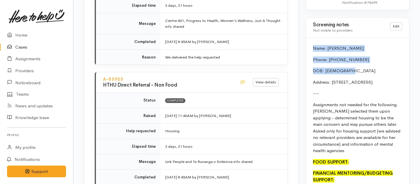
drag, startPoint x: 356, startPoint y: 59, endPoint x: 308, endPoint y: 37, distance: 52.9
copy div "Name: Jahneva Clarke Phone: 0221563617 DOB: 08.08.1984"
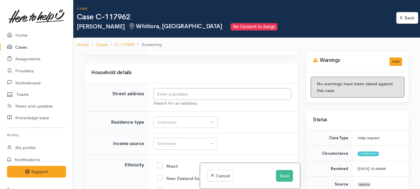
scroll to position [774, 0]
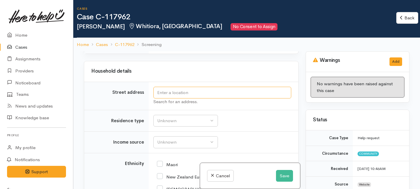
click at [169, 99] on input "text" at bounding box center [222, 93] width 138 height 12
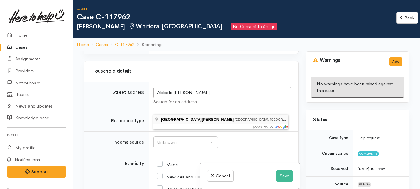
type input "[GEOGRAPHIC_DATA][PERSON_NAME] [GEOGRAPHIC_DATA], [GEOGRAPHIC_DATA], [GEOGRAPHI…"
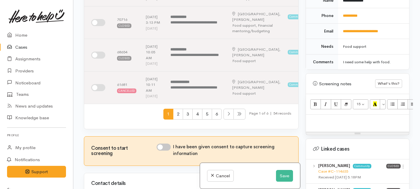
scroll to position [296, 0]
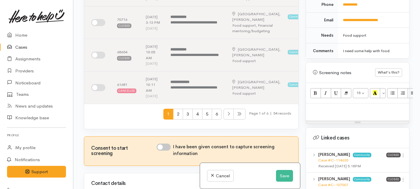
click at [311, 108] on div at bounding box center [357, 111] width 103 height 17
paste div
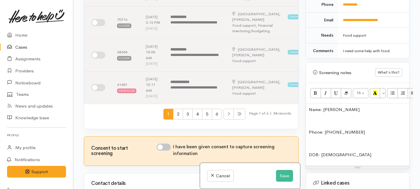
click at [308, 148] on div "Name: Jahneva Clarke Phone: 0221563617 DOB: 08.08.1984" at bounding box center [357, 134] width 103 height 62
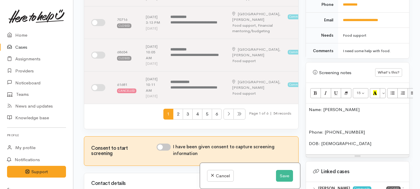
click at [308, 125] on div "Name: Jahneva Clarke Phone: 0221563617 DOB: 08.08.1984" at bounding box center [357, 128] width 103 height 51
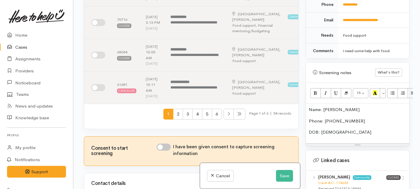
click at [349, 129] on p "DOB: 08.08.1984" at bounding box center [357, 132] width 97 height 7
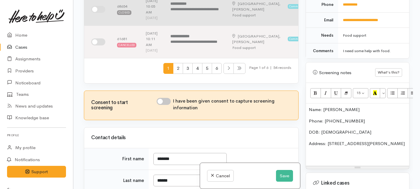
scroll to position [315, 0]
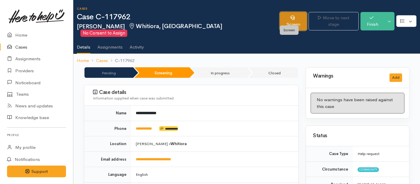
click at [293, 13] on link "Screen" at bounding box center [293, 21] width 27 height 18
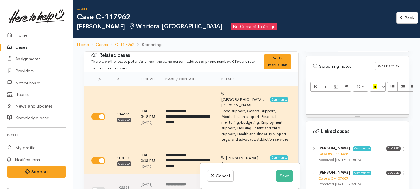
scroll to position [335, 0]
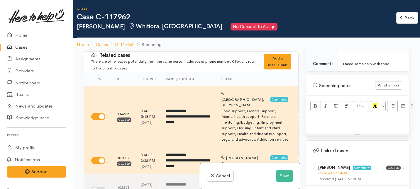
click at [320, 119] on p at bounding box center [357, 122] width 97 height 7
paste div
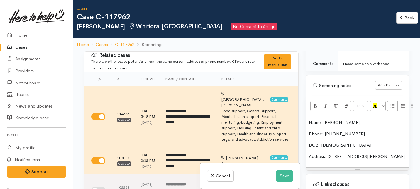
click at [364, 153] on p "Address: [STREET_ADDRESS][PERSON_NAME]" at bounding box center [357, 156] width 97 height 7
click at [365, 153] on p "Address: [STREET_ADDRESS]" at bounding box center [357, 156] width 97 height 7
click at [403, 153] on p "Address: [STREET_ADDRESS][PERSON_NAME]" at bounding box center [357, 156] width 97 height 7
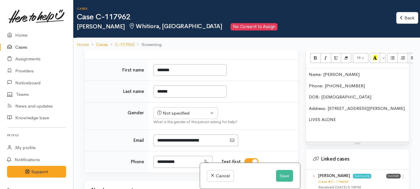
scroll to position [232, 0]
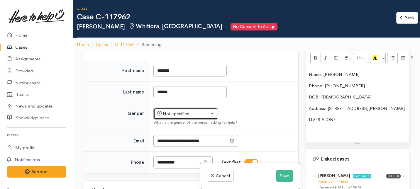
click at [155, 120] on button "Not specified" at bounding box center [185, 114] width 65 height 12
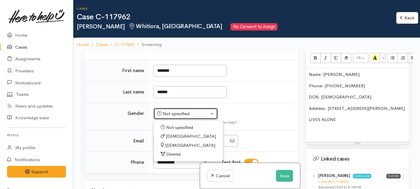
click at [178, 117] on div "Not specified" at bounding box center [183, 114] width 52 height 7
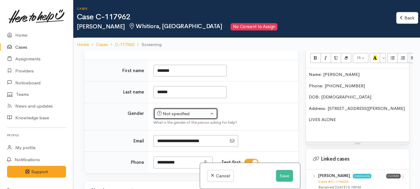
click at [174, 117] on div "Not specified" at bounding box center [183, 114] width 52 height 7
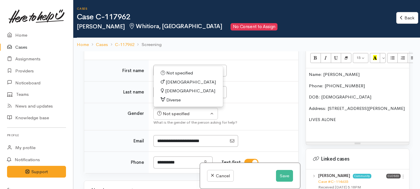
click at [342, 116] on p "LIVES ALONE" at bounding box center [357, 119] width 97 height 7
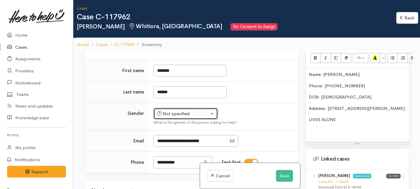
click at [180, 117] on div "Not specified" at bounding box center [183, 114] width 52 height 7
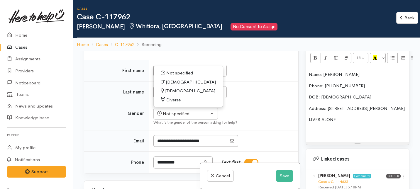
click at [168, 94] on span "[DEMOGRAPHIC_DATA]" at bounding box center [190, 91] width 50 height 7
select select "[DEMOGRAPHIC_DATA]"
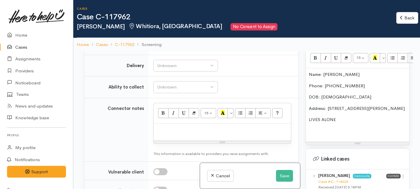
scroll to position [577, 0]
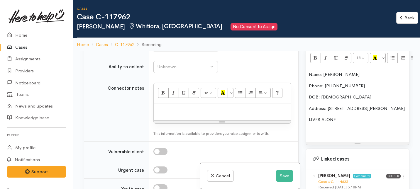
click at [185, 49] on div "Unknown" at bounding box center [183, 45] width 52 height 7
click at [163, 104] on span "No" at bounding box center [164, 100] width 6 height 7
select select "1"
click at [182, 70] on div "Unknown" at bounding box center [183, 67] width 52 height 7
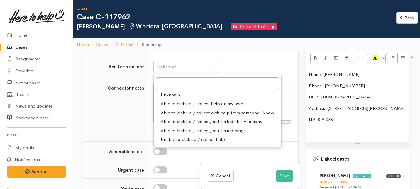
click at [164, 107] on span "Able to pick up / collect help on my own" at bounding box center [202, 104] width 82 height 7
select select "2"
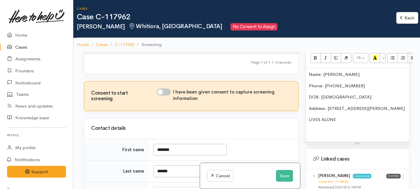
scroll to position [159, 0]
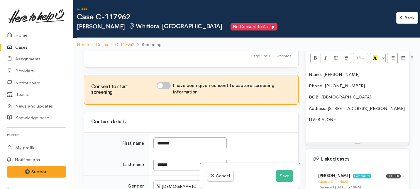
click at [162, 97] on div "Consent to start screening I have been given consent to capture screening infor…" at bounding box center [191, 89] width 214 height 29
click at [163, 89] on input "I have been given consent to capture screening information" at bounding box center [164, 85] width 14 height 7
checkbox input "true"
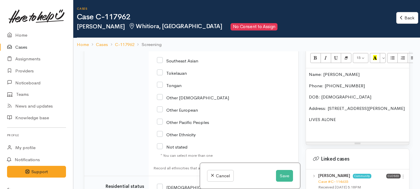
scroll to position [1012, 0]
click at [347, 116] on p "LIVES ALONE" at bounding box center [357, 119] width 97 height 7
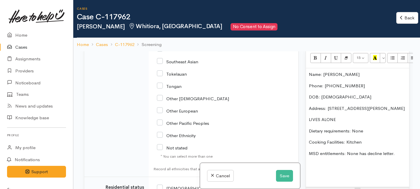
click at [358, 150] on p "MSD entitlements: None has decline letter." at bounding box center [357, 153] width 97 height 7
click at [354, 162] on p at bounding box center [357, 165] width 97 height 7
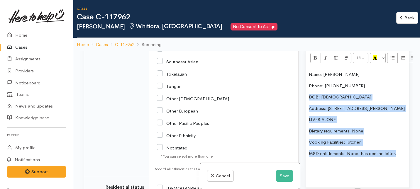
drag, startPoint x: 400, startPoint y: 150, endPoint x: 332, endPoint y: 87, distance: 91.9
click at [332, 87] on div "Name: Jahneva Clarke Phone: 0221563617 DOB: 08.08.1984 Address: 222 Ulster stre…" at bounding box center [357, 127] width 103 height 119
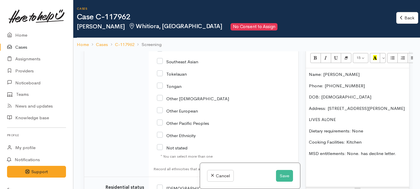
click at [400, 150] on p "MSD entitlements: None. has decline letter." at bounding box center [357, 153] width 97 height 7
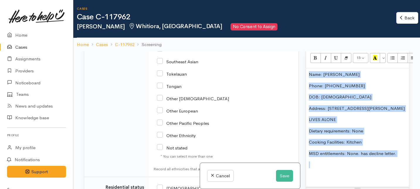
drag, startPoint x: 400, startPoint y: 150, endPoint x: 311, endPoint y: 68, distance: 121.6
click at [311, 68] on div "Name: Jahneva Clarke Phone: 0221563617 DOB: 08.08.1984 Address: 222 Ulster stre…" at bounding box center [357, 127] width 103 height 119
copy div "Name: Jahneva Clarke Phone: 0221563617 DOB: 08.08.1984 Address: 222 Ulster stre…"
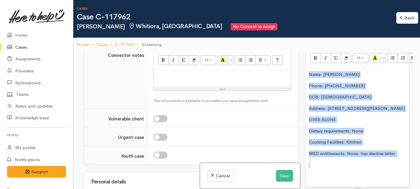
scroll to position [609, 0]
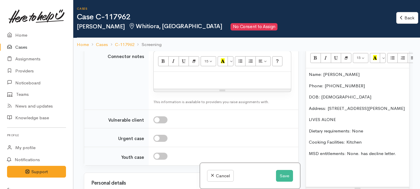
click at [168, 82] on p at bounding box center [222, 78] width 131 height 7
paste div
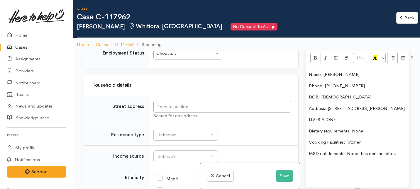
scroll to position [852, 0]
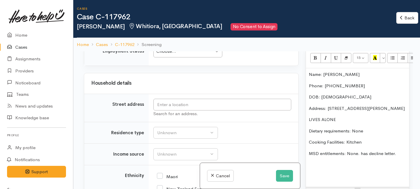
click at [201, 57] on div "Choose... Choose..." at bounding box center [187, 51] width 69 height 12
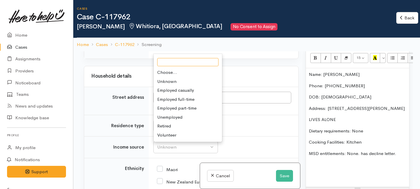
scroll to position [858, 0]
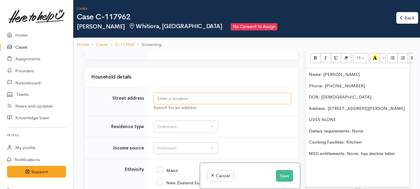
click at [168, 105] on input "text" at bounding box center [222, 99] width 138 height 12
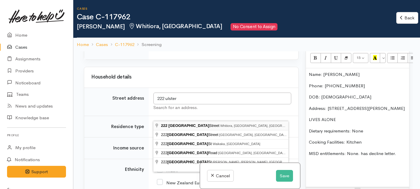
type input "222 Ulster Street, Whitiora, Hamilton, New Zealand"
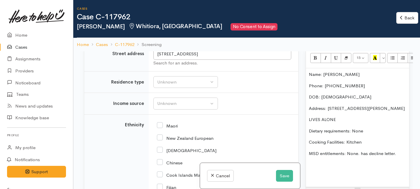
scroll to position [1151, 0]
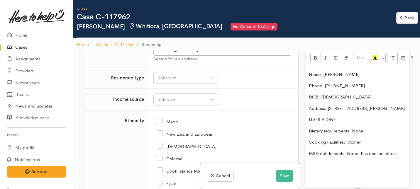
drag, startPoint x: 401, startPoint y: 104, endPoint x: 327, endPoint y: 101, distance: 73.6
click at [327, 105] on p "Address: 222 Ulster street, Whitiora, Hamilton" at bounding box center [357, 108] width 97 height 7
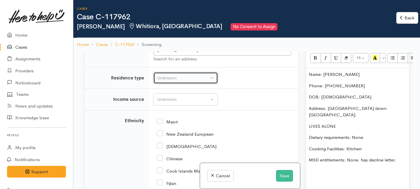
click at [161, 82] on div "Unknown" at bounding box center [183, 78] width 52 height 7
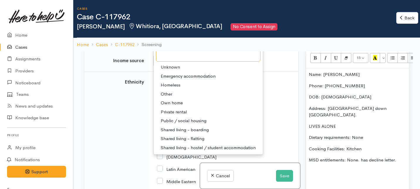
scroll to position [1193, 0]
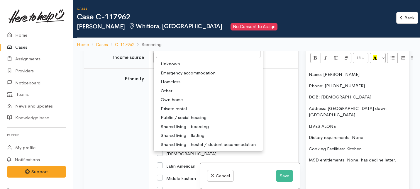
click at [176, 77] on span "Emergency accommodation" at bounding box center [188, 73] width 55 height 7
select select "7"
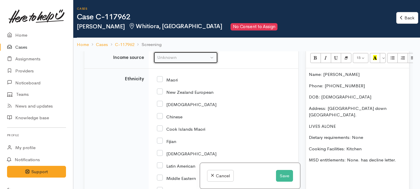
click at [174, 61] on div "Unknown" at bounding box center [183, 57] width 52 height 7
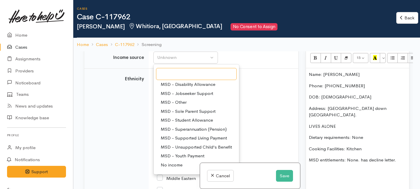
scroll to position [46, 0]
click at [172, 97] on span "MSD - Jobseeker Support" at bounding box center [187, 93] width 52 height 7
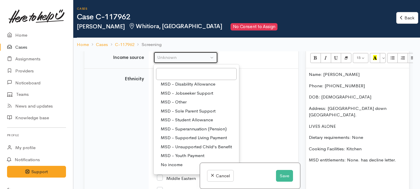
select select "4"
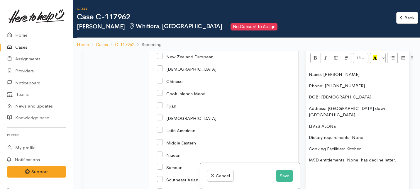
scroll to position [1231, 0]
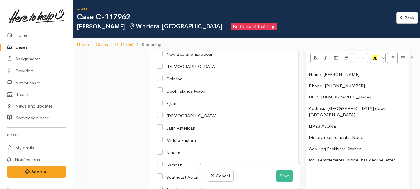
click at [160, 56] on input "New Zealand European" at bounding box center [185, 53] width 57 height 5
checkbox input "true"
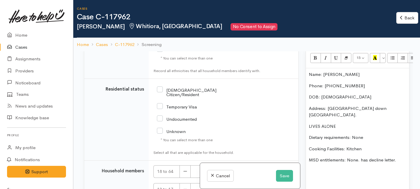
click at [159, 97] on input "[DEMOGRAPHIC_DATA] Citizen/Resident" at bounding box center [197, 92] width 80 height 10
checkbox input "true"
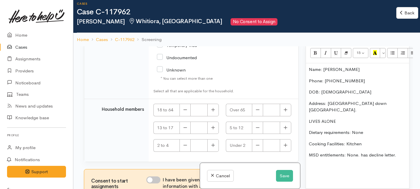
scroll to position [5, 0]
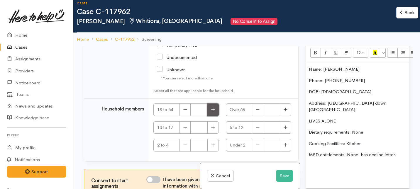
click at [211, 109] on icon "button" at bounding box center [213, 109] width 4 height 4
type input "1"
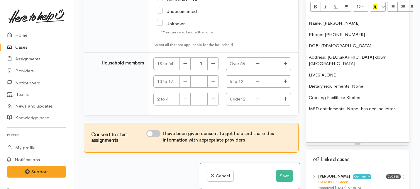
click at [157, 133] on input "I have been given consent to get help and share this information with appropria…" at bounding box center [153, 133] width 14 height 7
checkbox input "true"
click at [285, 172] on button "Save" at bounding box center [284, 176] width 17 height 12
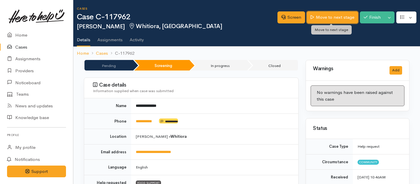
click at [337, 16] on link "Move to next stage" at bounding box center [332, 17] width 51 height 12
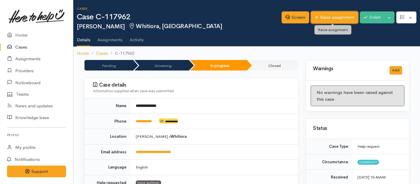
click at [337, 16] on link "Raise assignment" at bounding box center [334, 17] width 47 height 12
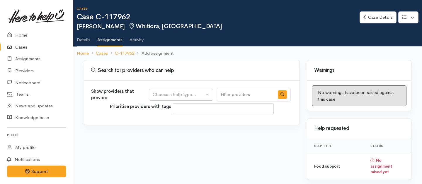
select select
click at [196, 95] on div "Choose a help type..." at bounding box center [179, 94] width 52 height 7
click at [184, 124] on span "Food support" at bounding box center [169, 123] width 27 height 7
select select "3"
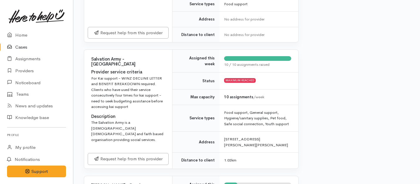
scroll to position [287, 0]
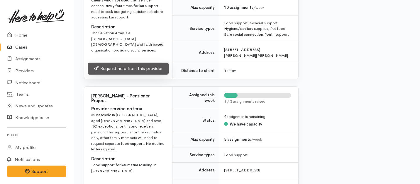
click at [141, 72] on link "Request help from this provider" at bounding box center [128, 69] width 81 height 12
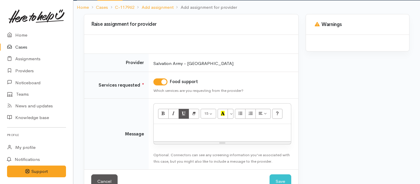
scroll to position [62, 0]
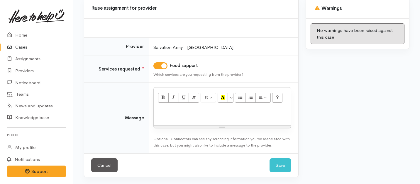
click at [195, 126] on div "Resize" at bounding box center [222, 127] width 137 height 3
click at [194, 120] on div at bounding box center [222, 116] width 137 height 17
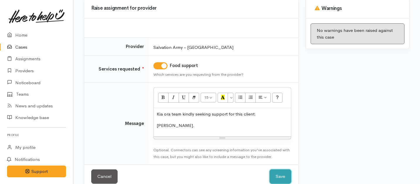
click at [281, 176] on button "Save" at bounding box center [280, 177] width 22 height 14
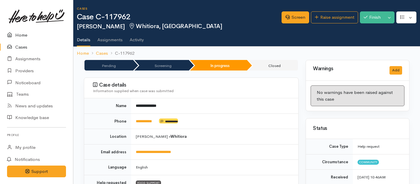
click at [23, 33] on link "Home" at bounding box center [36, 35] width 73 height 12
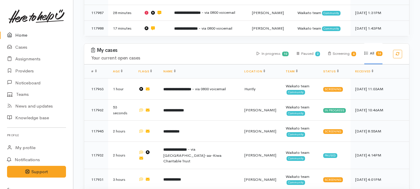
scroll to position [171, 0]
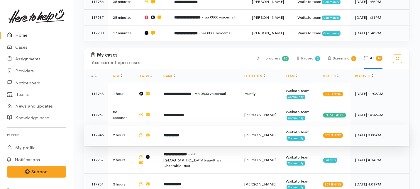
click at [232, 125] on td "**********" at bounding box center [199, 135] width 81 height 21
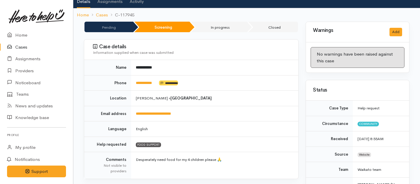
scroll to position [31, 0]
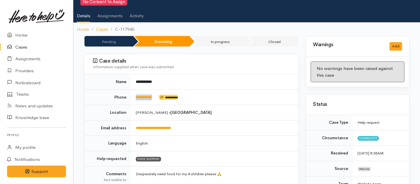
drag, startPoint x: 159, startPoint y: 91, endPoint x: 133, endPoint y: 88, distance: 26.6
click at [133, 90] on td "**********" at bounding box center [214, 98] width 167 height 16
copy td "**********"
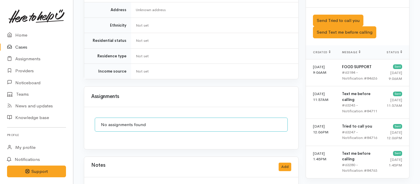
scroll to position [276, 0]
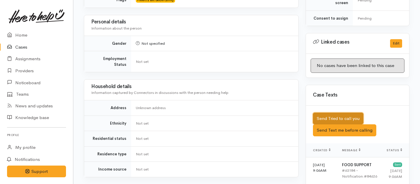
click at [337, 113] on button "Send Tried to call you" at bounding box center [338, 119] width 50 height 12
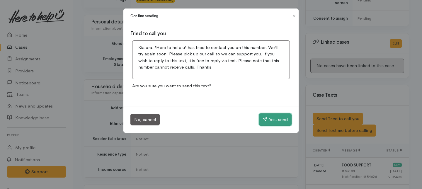
click at [265, 121] on icon "button" at bounding box center [265, 119] width 4 height 4
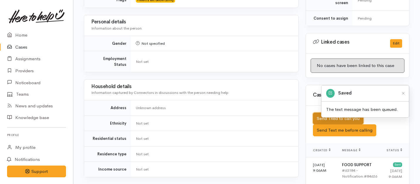
scroll to position [417, 0]
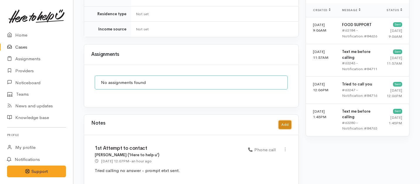
click at [287, 121] on button "Add" at bounding box center [285, 125] width 13 height 9
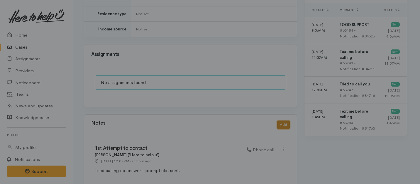
scroll to position [412, 0]
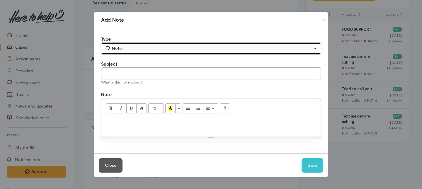
click at [171, 53] on button "Note" at bounding box center [211, 49] width 220 height 12
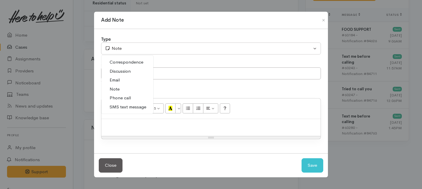
click at [118, 99] on span "Phone call" at bounding box center [120, 98] width 21 height 7
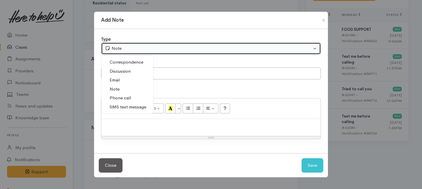
select select "3"
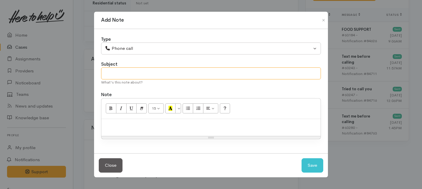
click at [125, 68] on input "text" at bounding box center [211, 73] width 220 height 12
type input "2nd Attempt to contact"
click at [132, 133] on div at bounding box center [210, 127] width 219 height 17
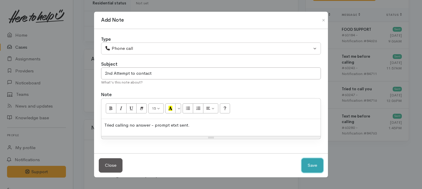
click at [315, 162] on button "Save" at bounding box center [313, 165] width 22 height 14
select select "1"
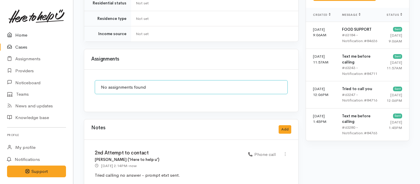
click at [16, 35] on link "Home" at bounding box center [36, 35] width 73 height 12
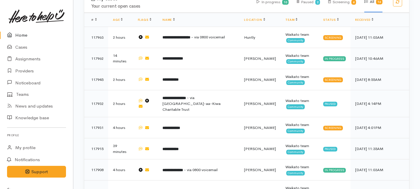
scroll to position [213, 0]
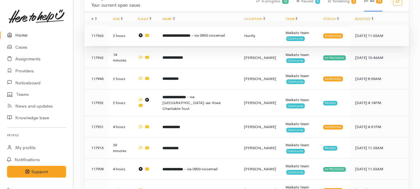
click at [206, 25] on td "**********" at bounding box center [199, 35] width 82 height 21
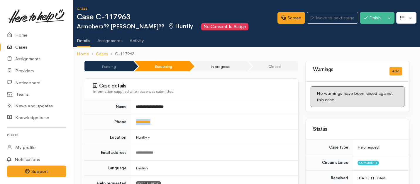
drag, startPoint x: 163, startPoint y: 123, endPoint x: 133, endPoint y: 121, distance: 30.3
click at [133, 121] on td "**********" at bounding box center [214, 123] width 167 height 16
copy link "**********"
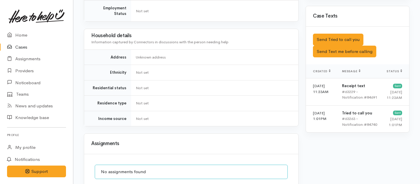
scroll to position [379, 0]
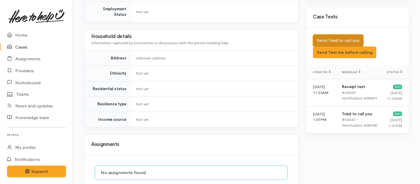
click at [343, 35] on button "Send Tried to call you" at bounding box center [338, 41] width 50 height 12
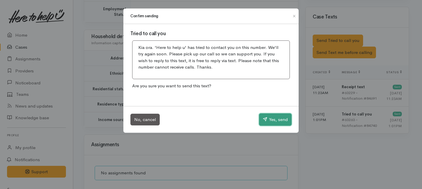
click at [281, 113] on button "Yes, send" at bounding box center [275, 119] width 33 height 12
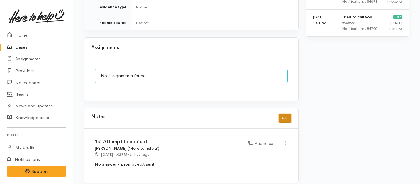
click at [284, 115] on button "Add" at bounding box center [285, 118] width 13 height 9
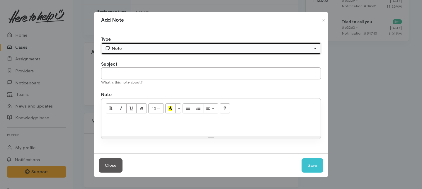
click at [193, 48] on div "Note" at bounding box center [208, 48] width 207 height 7
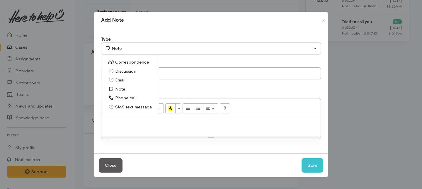
click at [123, 97] on span "Phone call" at bounding box center [125, 98] width 21 height 7
select select "3"
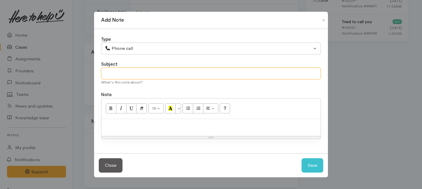
click at [134, 74] on input "text" at bounding box center [211, 73] width 220 height 12
drag, startPoint x: 130, startPoint y: 136, endPoint x: 131, endPoint y: 131, distance: 5.0
click at [131, 136] on div "Resize" at bounding box center [210, 137] width 219 height 3
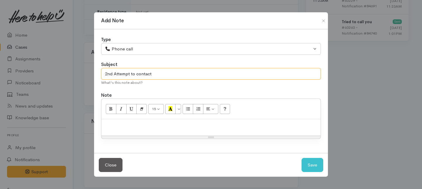
type input "2nd Attempt to contact"
click at [130, 127] on p at bounding box center [210, 125] width 213 height 7
click at [306, 166] on button "Save" at bounding box center [313, 165] width 22 height 14
select select "1"
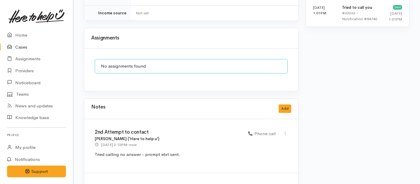
scroll to position [530, 0]
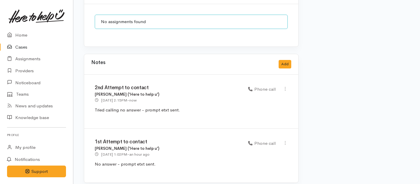
click at [20, 48] on link "Cases" at bounding box center [36, 47] width 73 height 12
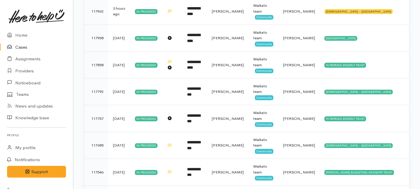
scroll to position [123, 0]
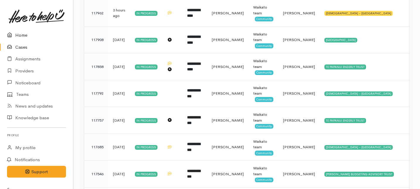
click at [21, 33] on link "Home" at bounding box center [36, 35] width 73 height 12
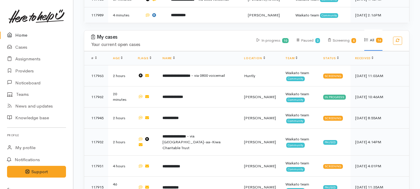
scroll to position [174, 0]
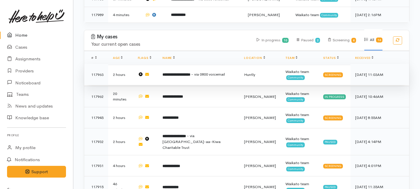
click at [190, 73] on b "**********" at bounding box center [176, 75] width 28 height 4
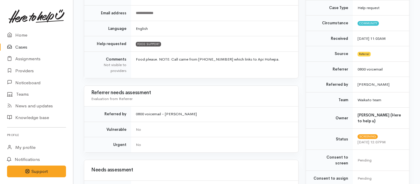
scroll to position [115, 0]
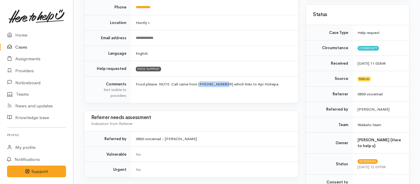
drag, startPoint x: 220, startPoint y: 84, endPoint x: 198, endPoint y: 83, distance: 22.1
click at [198, 83] on td "Food please. NOTE: Call came from [PHONE_NUMBER] which links to Api Hohepa." at bounding box center [214, 90] width 167 height 27
copy td "0211538553"
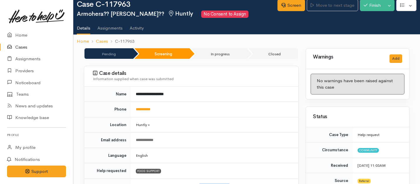
scroll to position [0, 0]
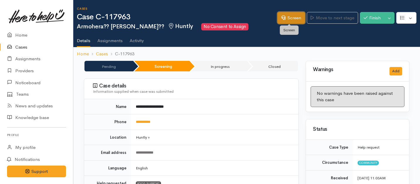
click at [287, 20] on link "Screen" at bounding box center [291, 18] width 28 height 12
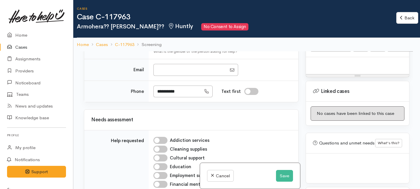
scroll to position [411, 0]
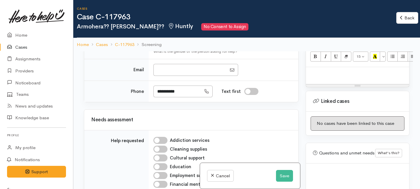
click at [322, 70] on p at bounding box center [357, 73] width 97 height 7
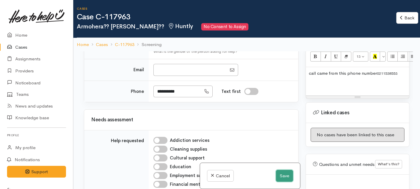
click at [281, 172] on button "Save" at bounding box center [284, 176] width 17 height 12
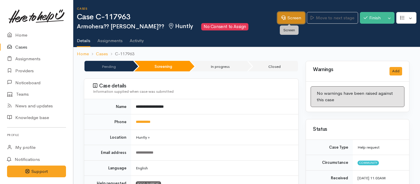
click at [290, 18] on link "Screen" at bounding box center [291, 18] width 28 height 12
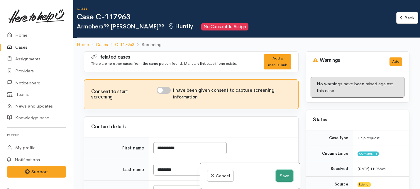
click at [284, 177] on button "Save" at bounding box center [284, 176] width 17 height 12
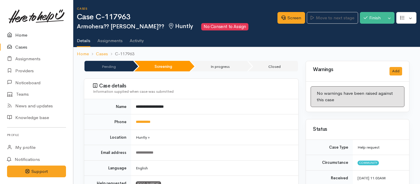
click at [17, 34] on link "Home" at bounding box center [36, 35] width 73 height 12
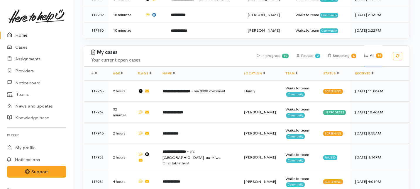
scroll to position [180, 0]
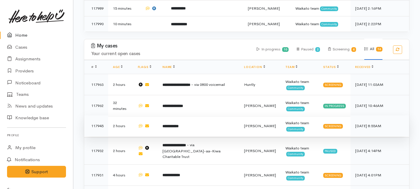
click at [186, 116] on td "**********" at bounding box center [199, 126] width 82 height 21
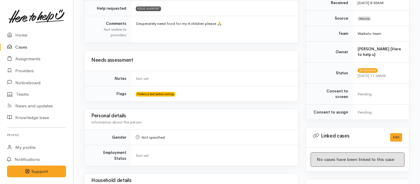
scroll to position [471, 0]
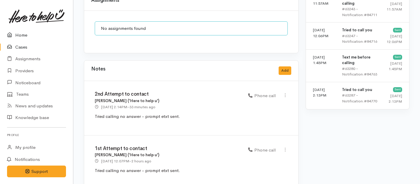
click at [25, 33] on link "Home" at bounding box center [36, 35] width 73 height 12
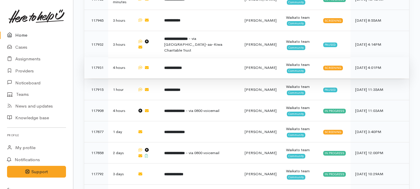
scroll to position [388, 0]
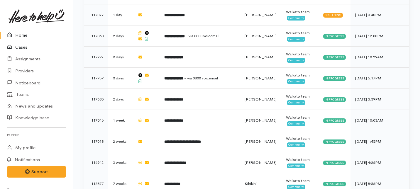
click at [22, 49] on link "Cases" at bounding box center [36, 47] width 73 height 12
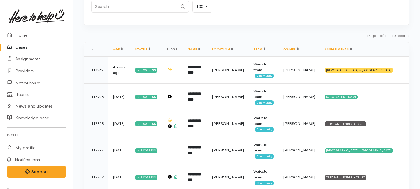
scroll to position [67, 0]
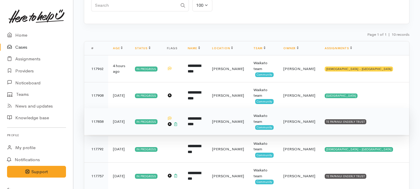
click at [206, 128] on td "**********" at bounding box center [195, 121] width 24 height 27
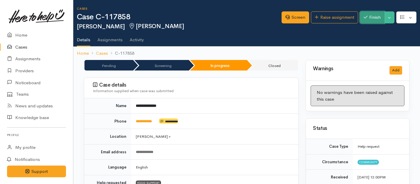
click at [371, 21] on button "Finish" at bounding box center [372, 17] width 25 height 12
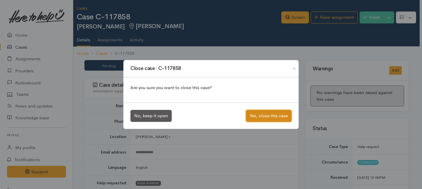
click at [280, 117] on button "Yes, close this case" at bounding box center [269, 116] width 46 height 12
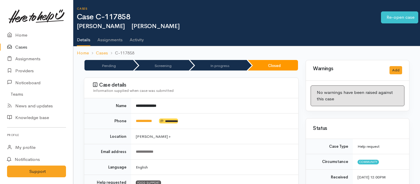
click at [19, 46] on link "Cases" at bounding box center [36, 47] width 73 height 12
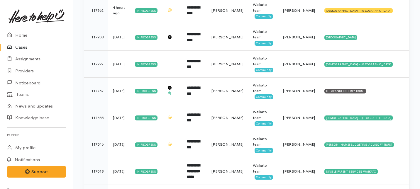
scroll to position [125, 0]
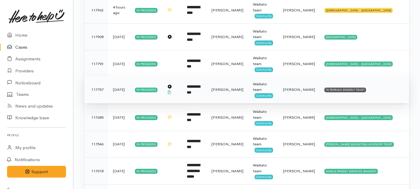
click at [207, 102] on td "**********" at bounding box center [194, 89] width 25 height 27
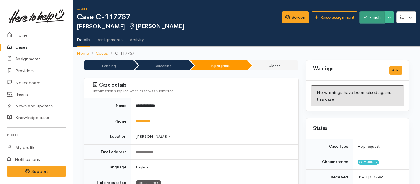
click at [369, 14] on button "Finish" at bounding box center [372, 17] width 25 height 12
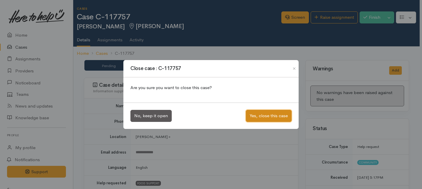
click at [272, 115] on button "Yes, close this case" at bounding box center [269, 116] width 46 height 12
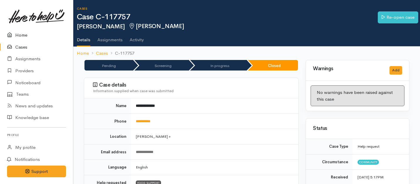
click at [20, 34] on link "Home" at bounding box center [36, 35] width 73 height 12
